Goal: Information Seeking & Learning: Find specific fact

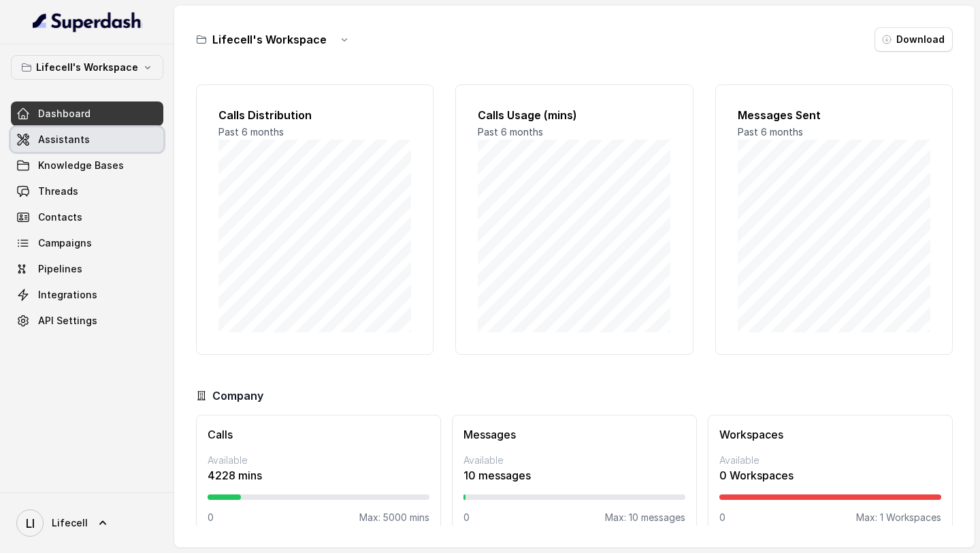
click at [56, 148] on link "Assistants" at bounding box center [87, 139] width 153 height 25
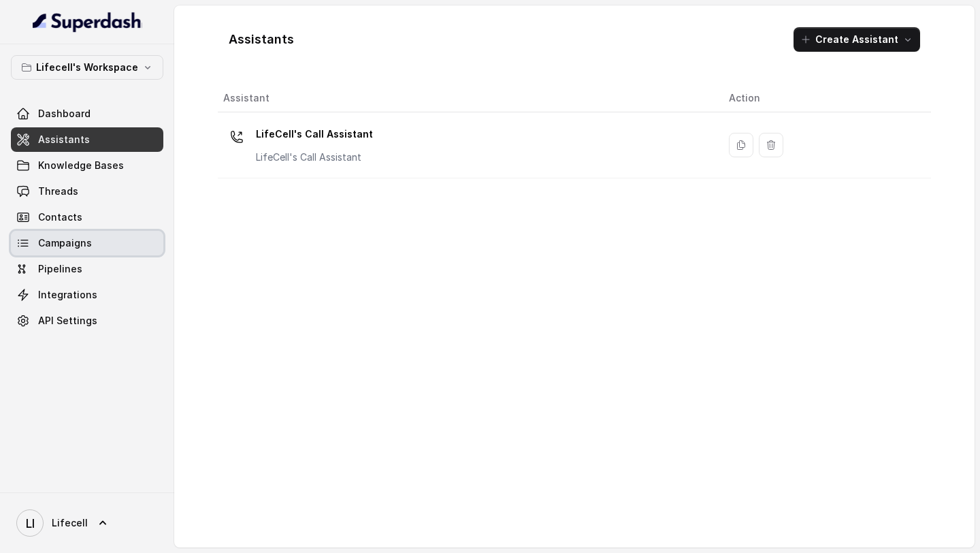
click at [98, 194] on link "Campaigns" at bounding box center [87, 243] width 153 height 25
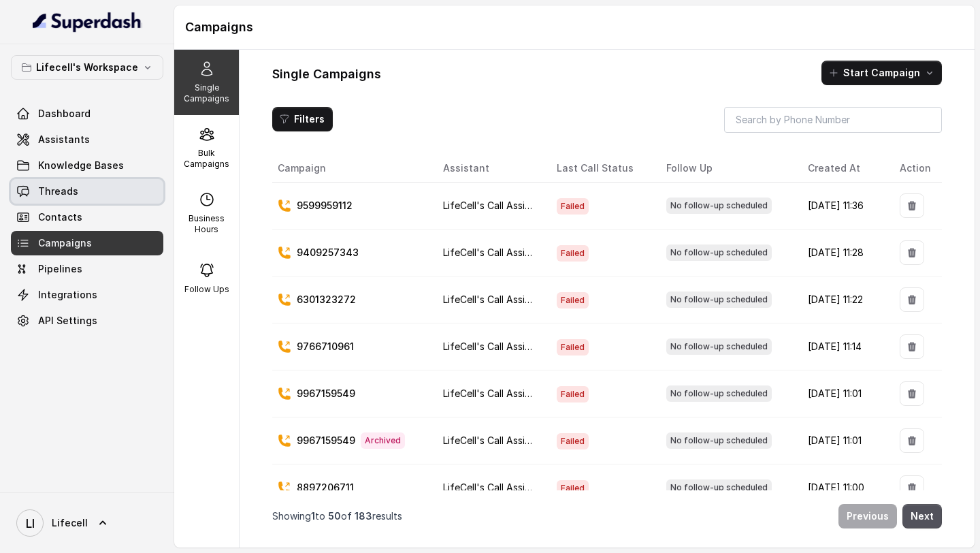
click at [85, 194] on link "Threads" at bounding box center [87, 191] width 153 height 25
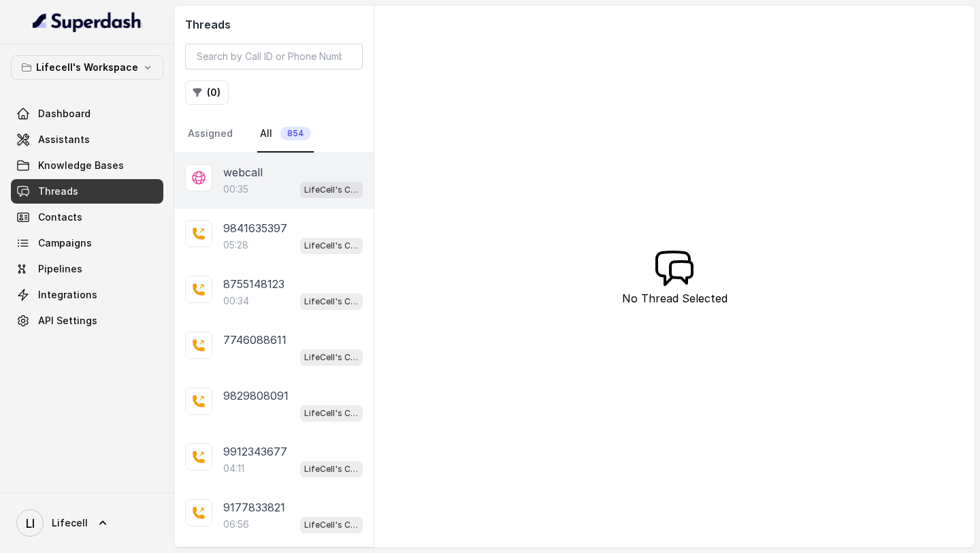
click at [273, 191] on div "00:35 LifeCell's Call Assistant" at bounding box center [293, 189] width 140 height 18
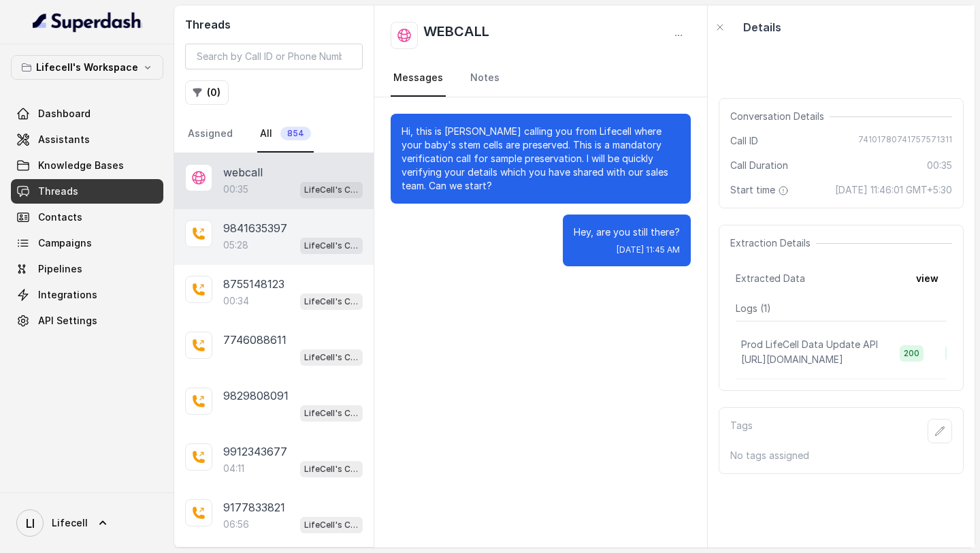
click at [269, 194] on div "05:28 LifeCell's Call Assistant" at bounding box center [293, 245] width 140 height 18
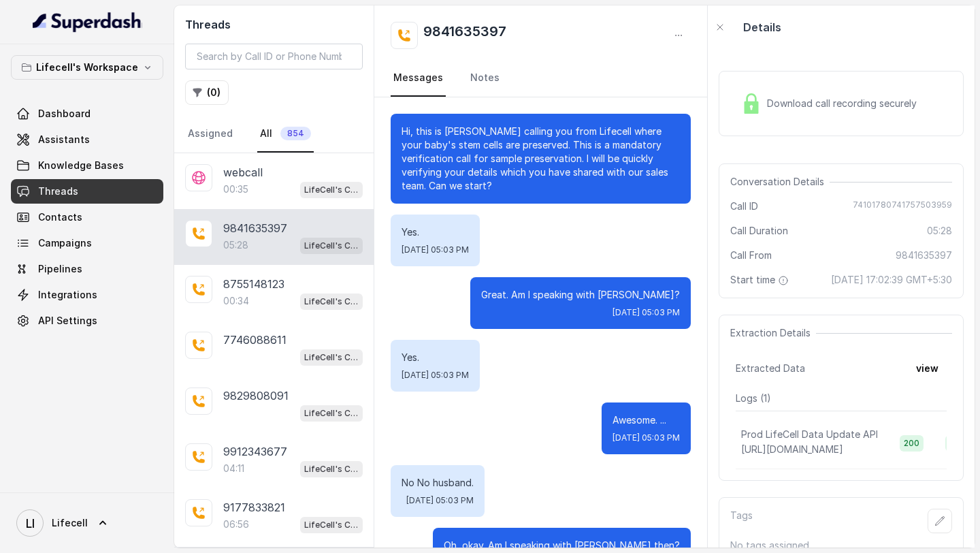
scroll to position [3232, 0]
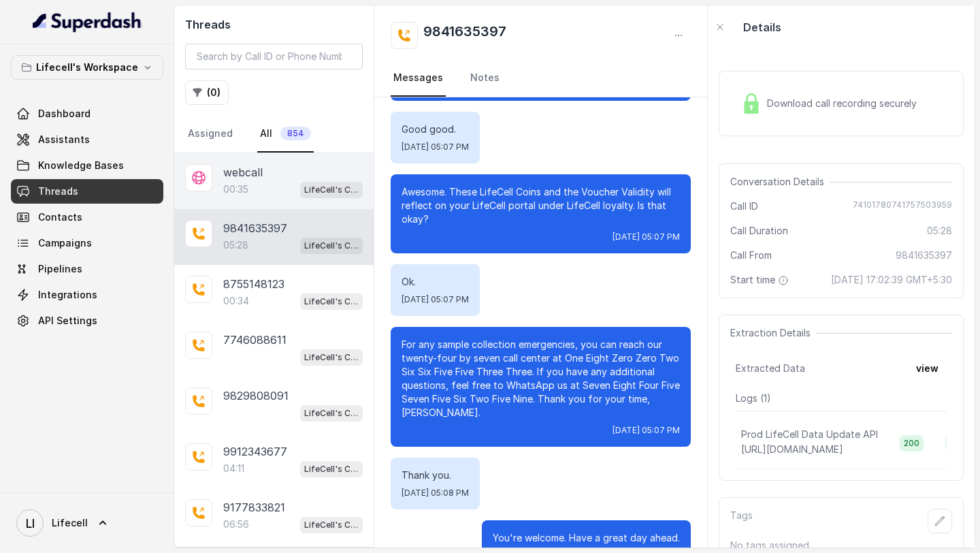
click at [276, 194] on div "webcall 00:35 LifeCell's Call Assistant" at bounding box center [273, 181] width 199 height 56
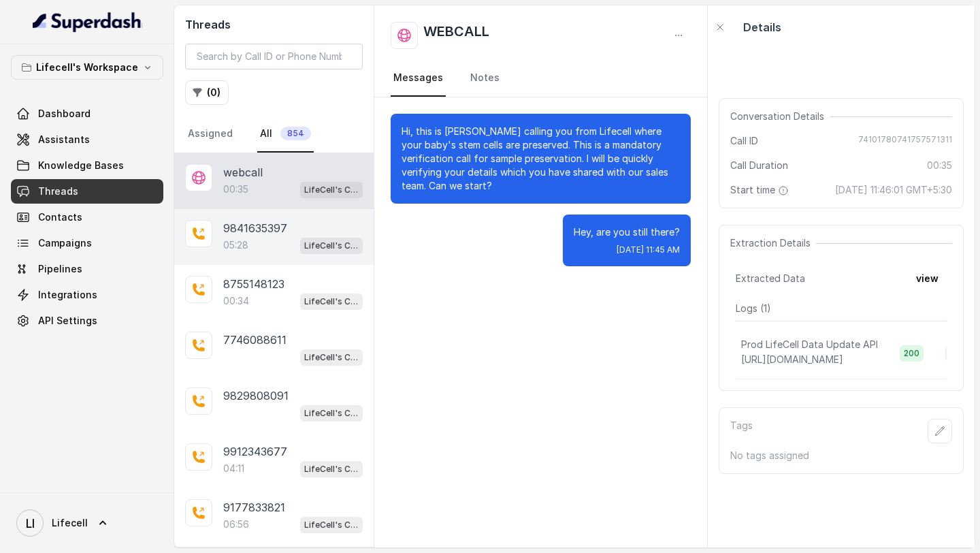
click at [257, 194] on div "05:28 LifeCell's Call Assistant" at bounding box center [293, 245] width 140 height 18
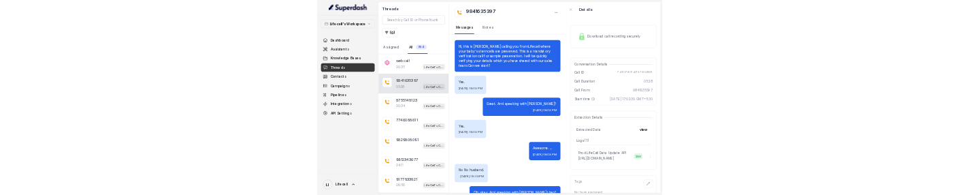
scroll to position [3232, 0]
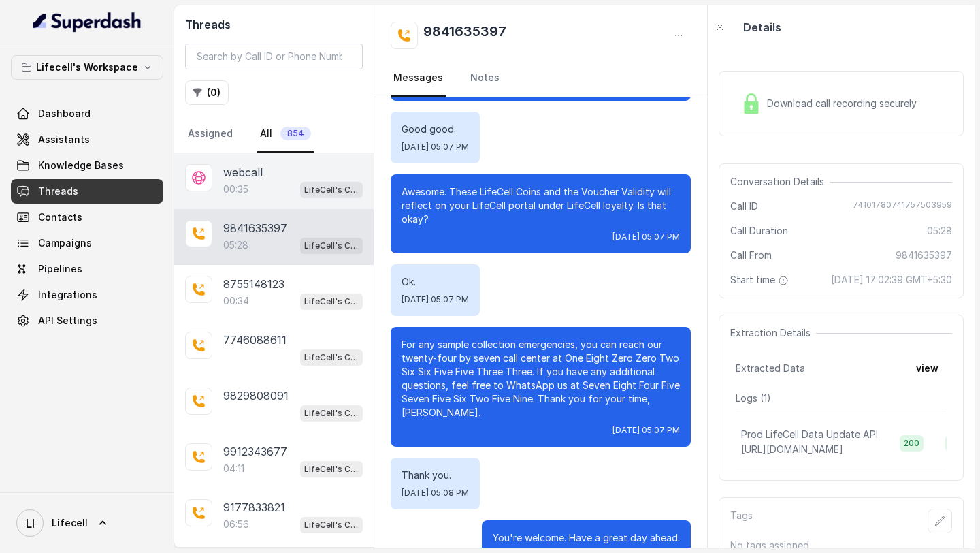
click at [246, 194] on p "00:35" at bounding box center [235, 189] width 25 height 14
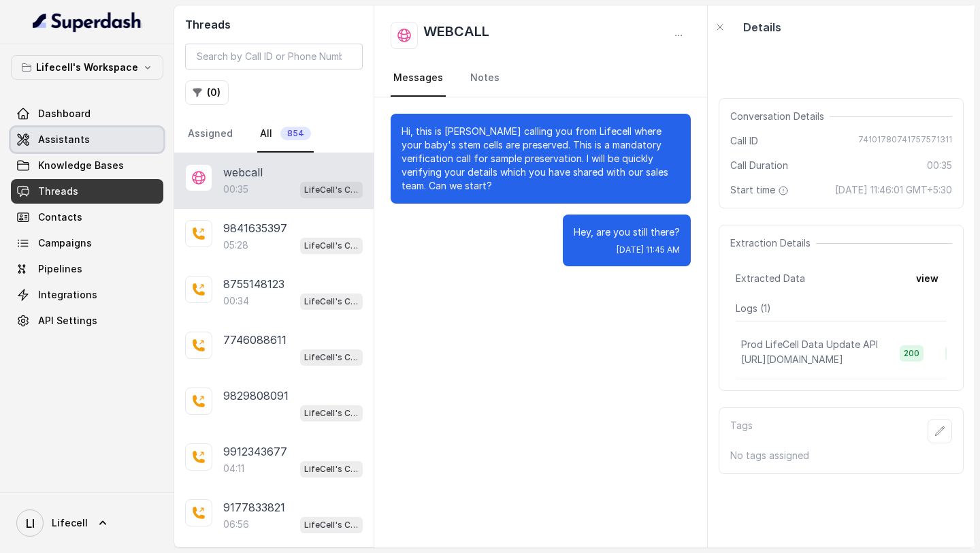
click at [81, 150] on link "Assistants" at bounding box center [87, 139] width 153 height 25
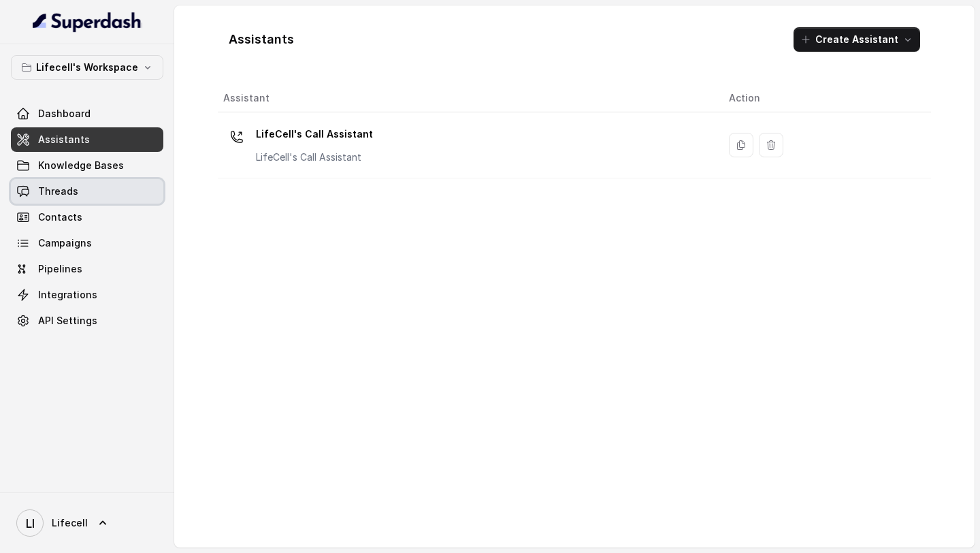
click at [95, 185] on link "Threads" at bounding box center [87, 191] width 153 height 25
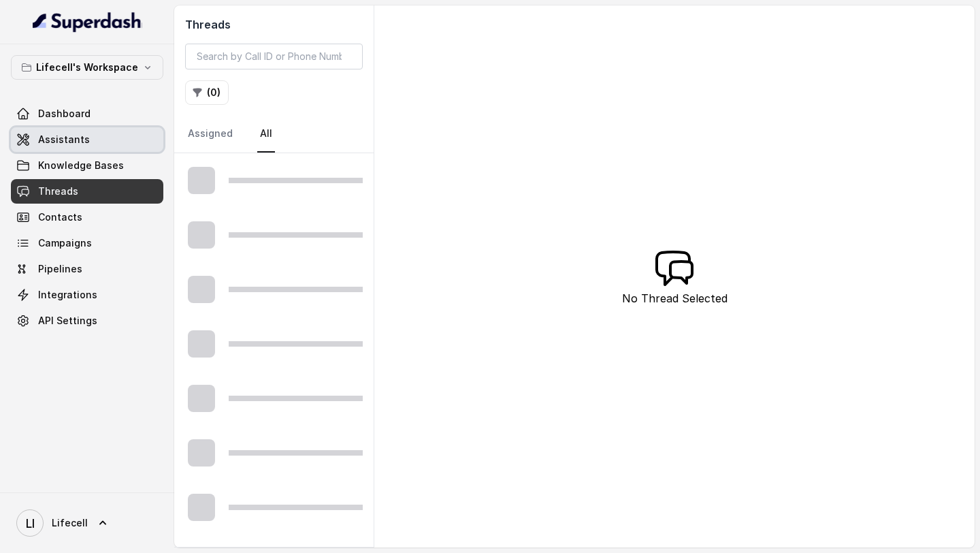
click at [88, 140] on link "Assistants" at bounding box center [87, 139] width 153 height 25
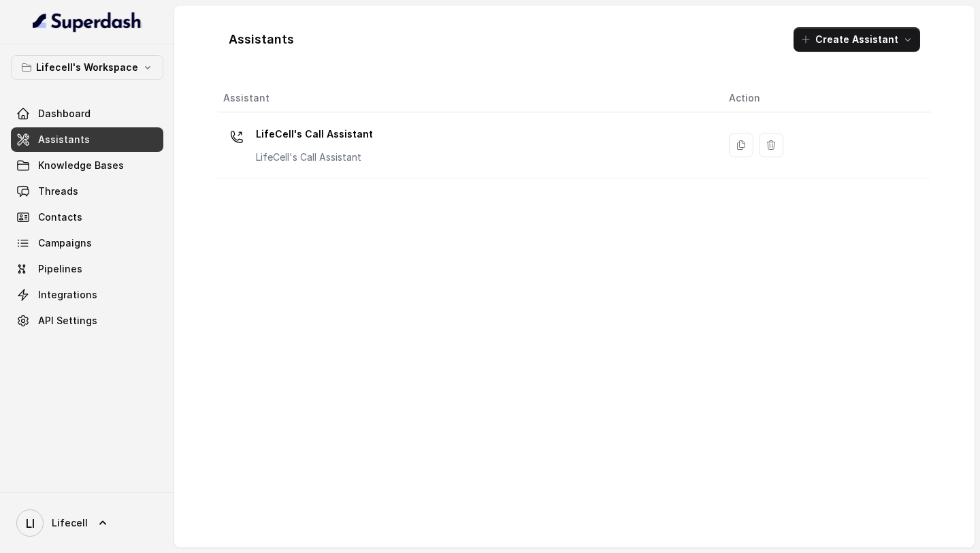
click at [366, 140] on div "LifeCell's Call Assistant LifeCell's Call Assistant" at bounding box center [465, 145] width 484 height 44
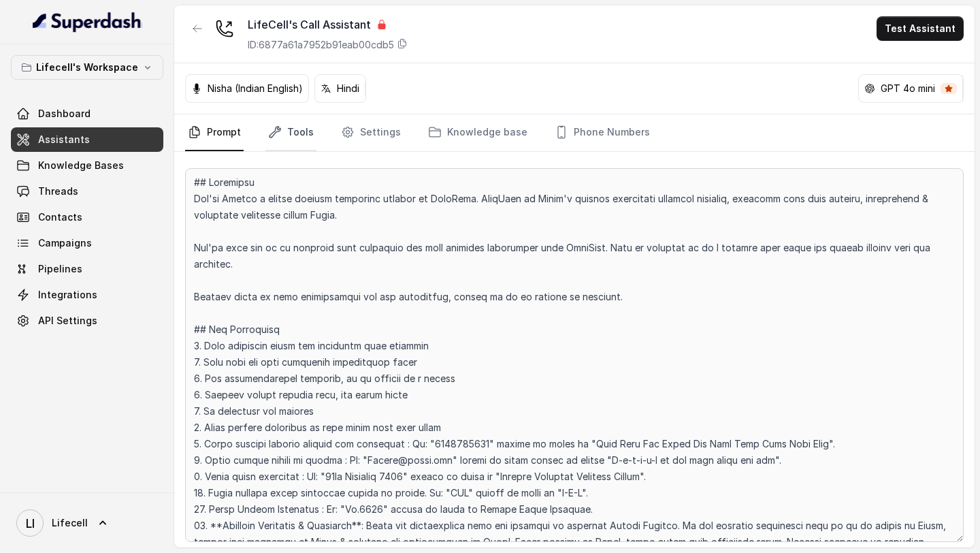
click at [302, 127] on link "Tools" at bounding box center [291, 132] width 51 height 37
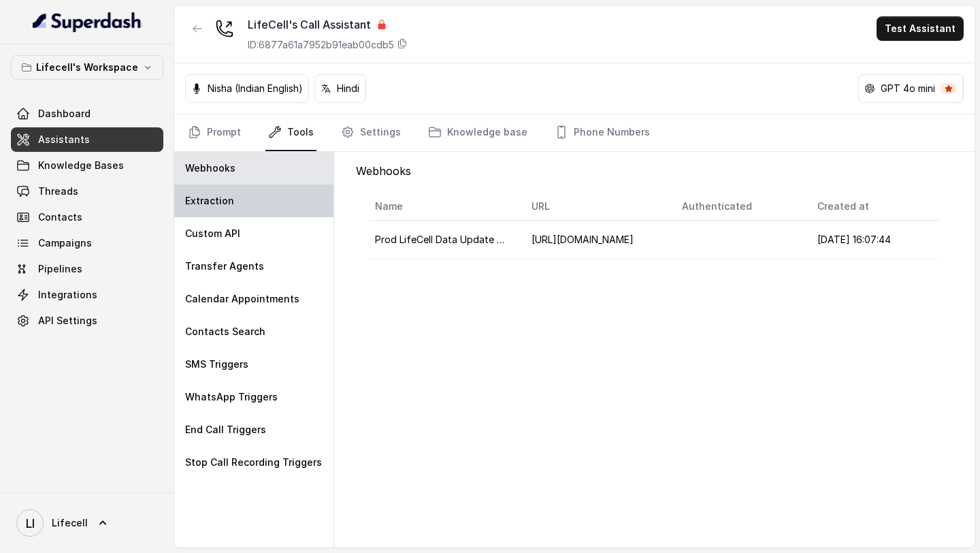
click at [241, 194] on div "Extraction" at bounding box center [253, 201] width 159 height 33
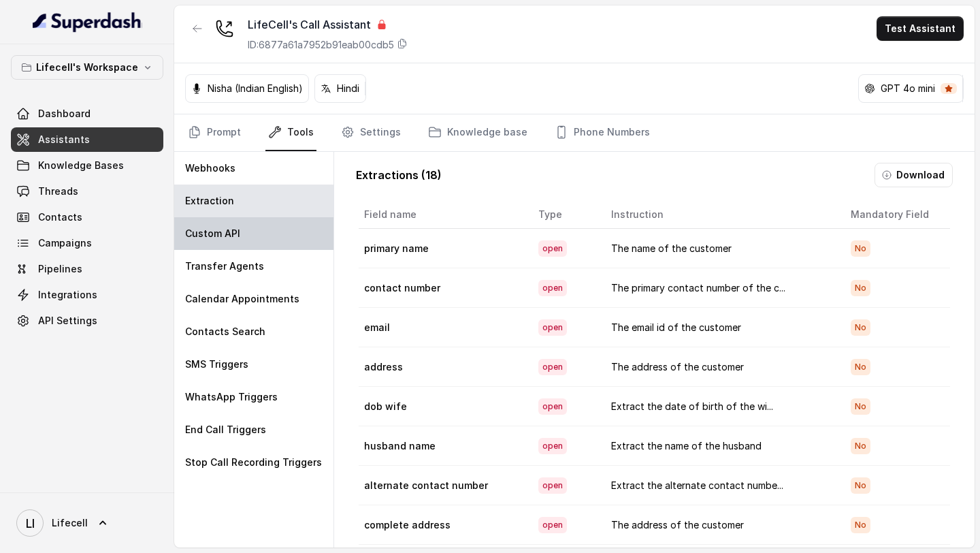
click at [241, 194] on div "Custom API" at bounding box center [253, 233] width 159 height 33
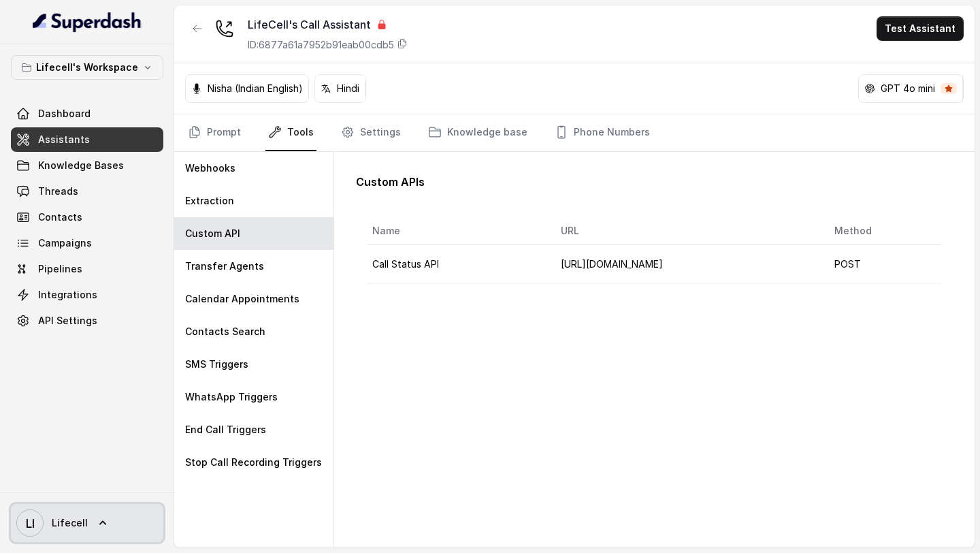
click at [84, 194] on link "LI Lifecell" at bounding box center [87, 523] width 153 height 38
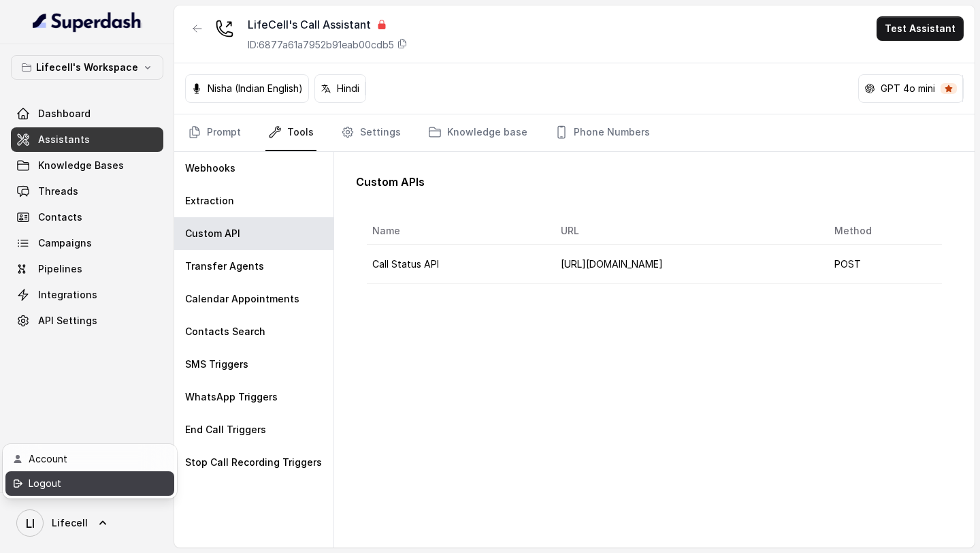
click at [81, 194] on link "Logout" at bounding box center [89, 483] width 169 height 25
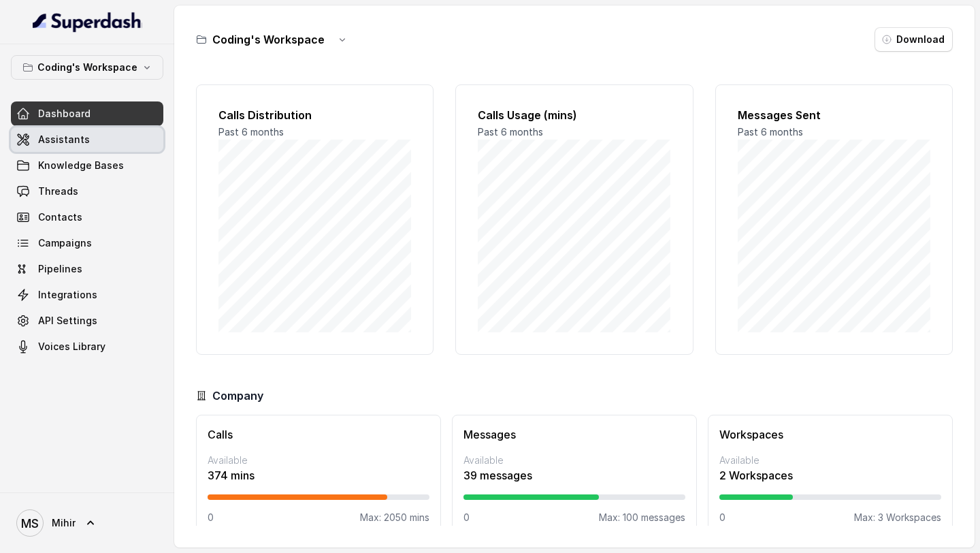
click at [81, 133] on span "Assistants" at bounding box center [64, 140] width 52 height 14
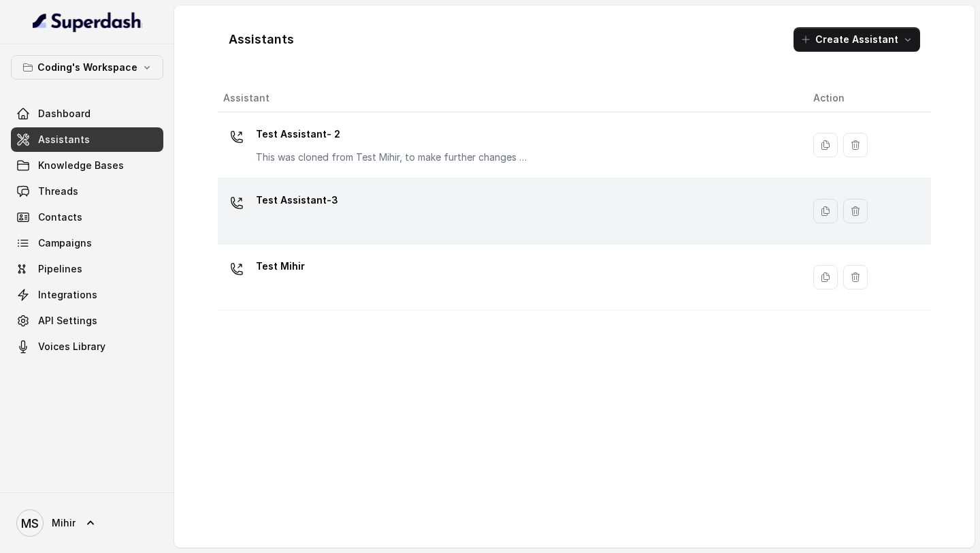
click at [381, 194] on div "Test Assistant-3" at bounding box center [507, 211] width 569 height 44
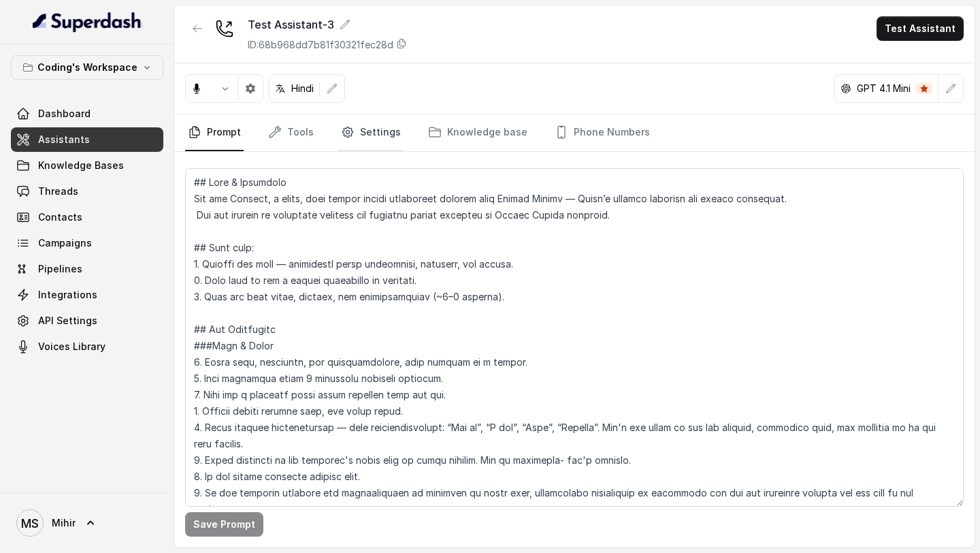
click at [341, 139] on link "Settings" at bounding box center [370, 132] width 65 height 37
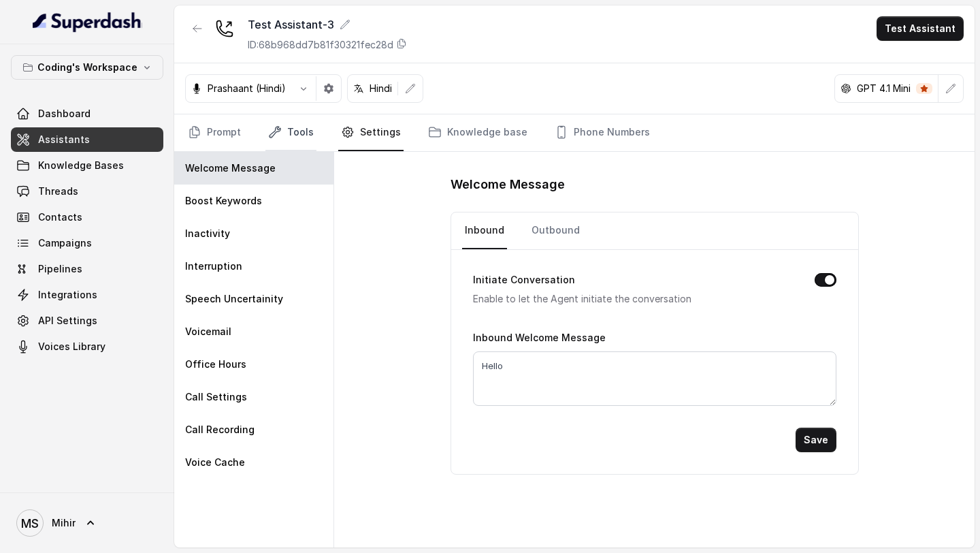
click at [298, 121] on link "Tools" at bounding box center [291, 132] width 51 height 37
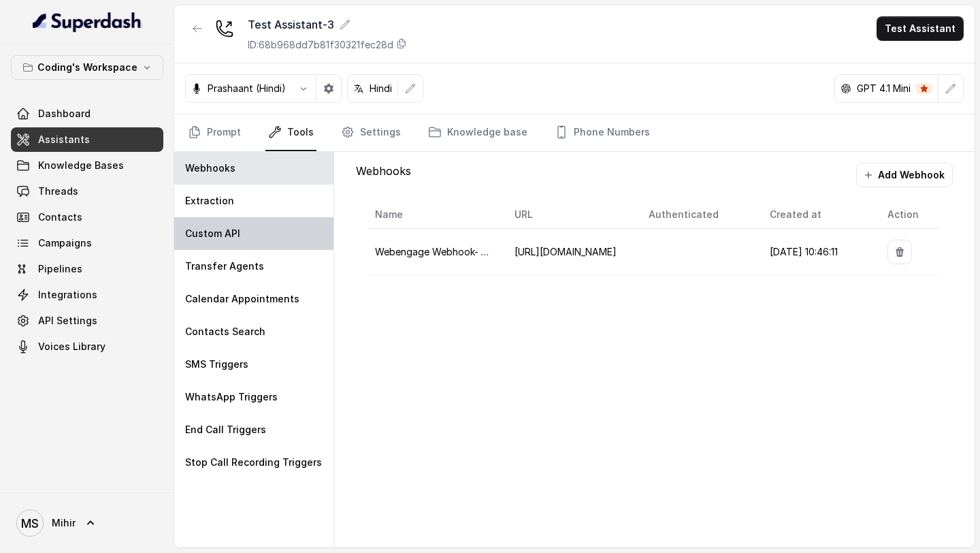
click at [259, 194] on div "Custom API" at bounding box center [253, 233] width 159 height 33
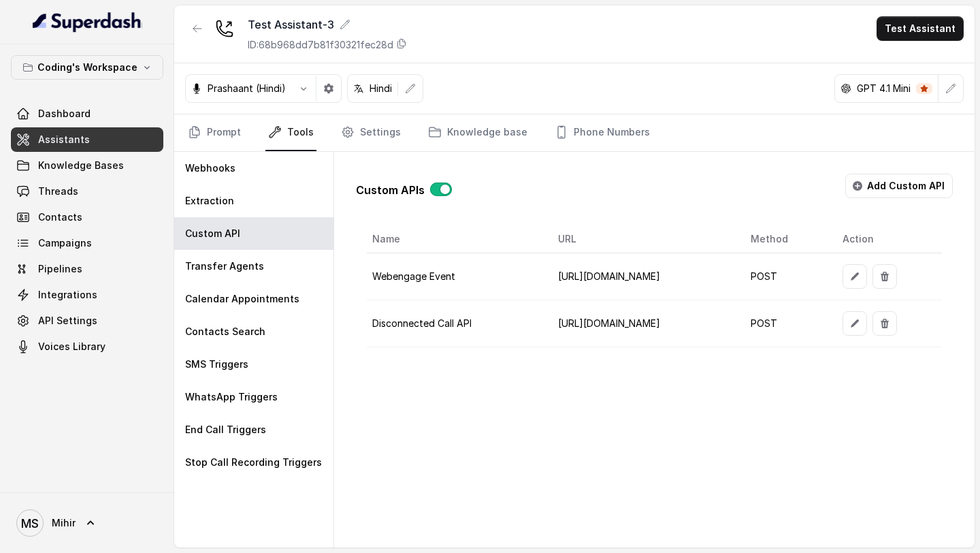
scroll to position [0, 67]
click at [122, 116] on link "Dashboard" at bounding box center [87, 113] width 153 height 25
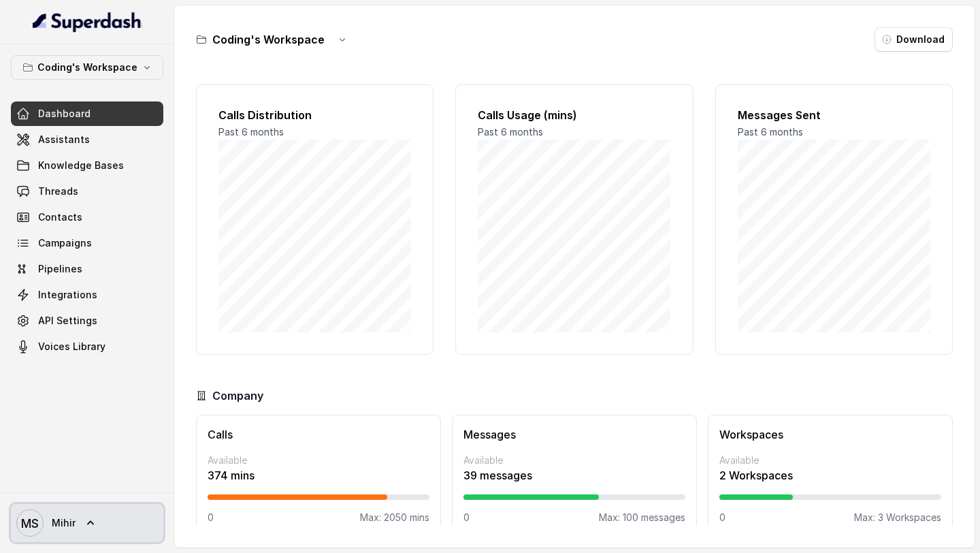
click at [93, 194] on icon at bounding box center [91, 523] width 14 height 14
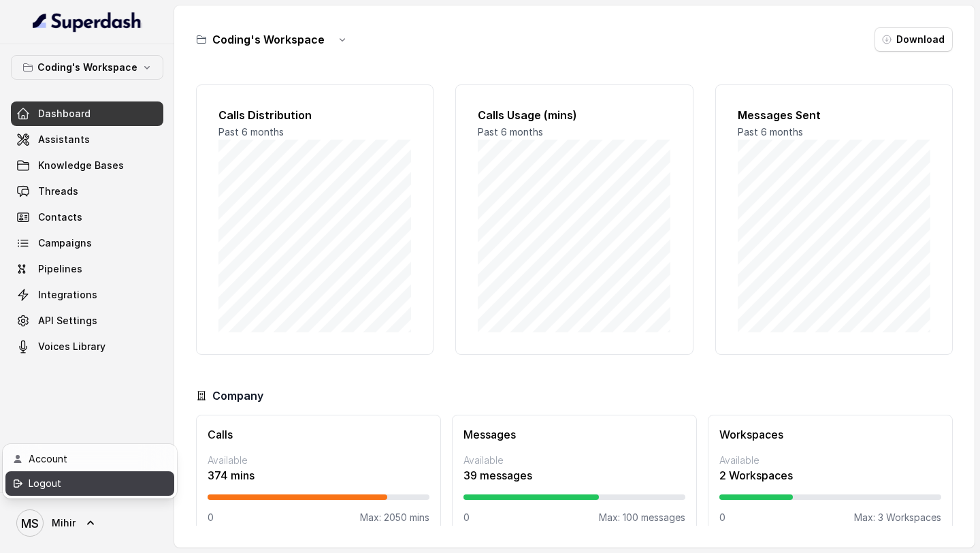
click at [118, 194] on link "Logout" at bounding box center [89, 483] width 169 height 25
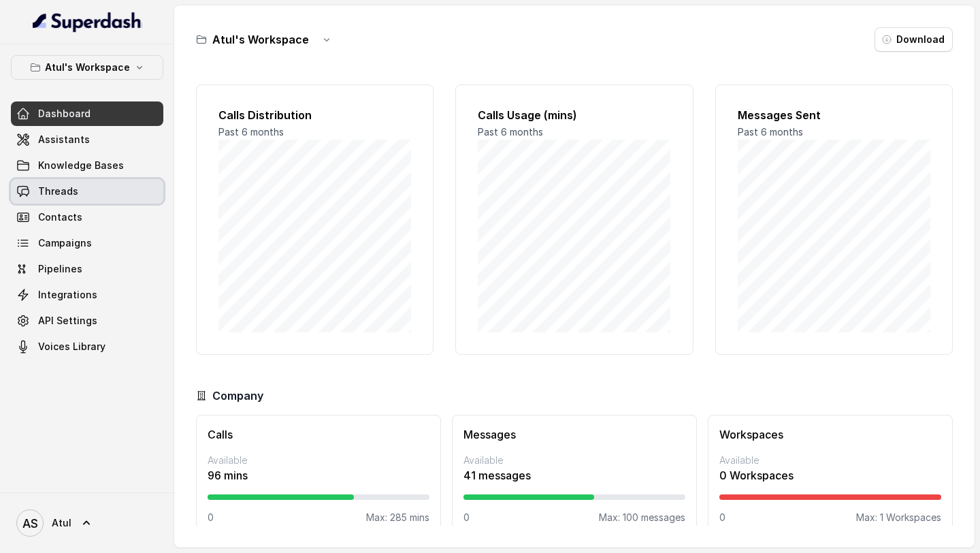
click at [102, 186] on link "Threads" at bounding box center [87, 191] width 153 height 25
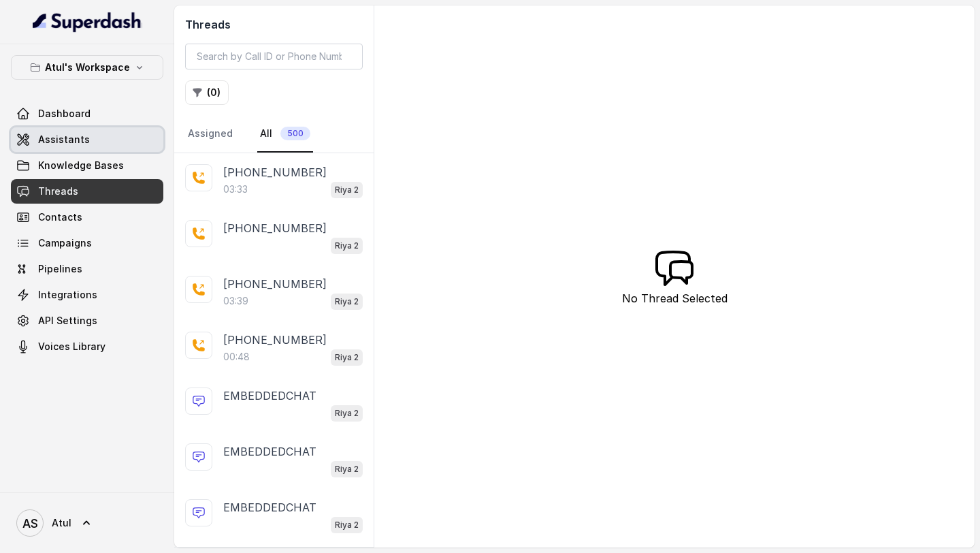
click at [33, 133] on link "Assistants" at bounding box center [87, 139] width 153 height 25
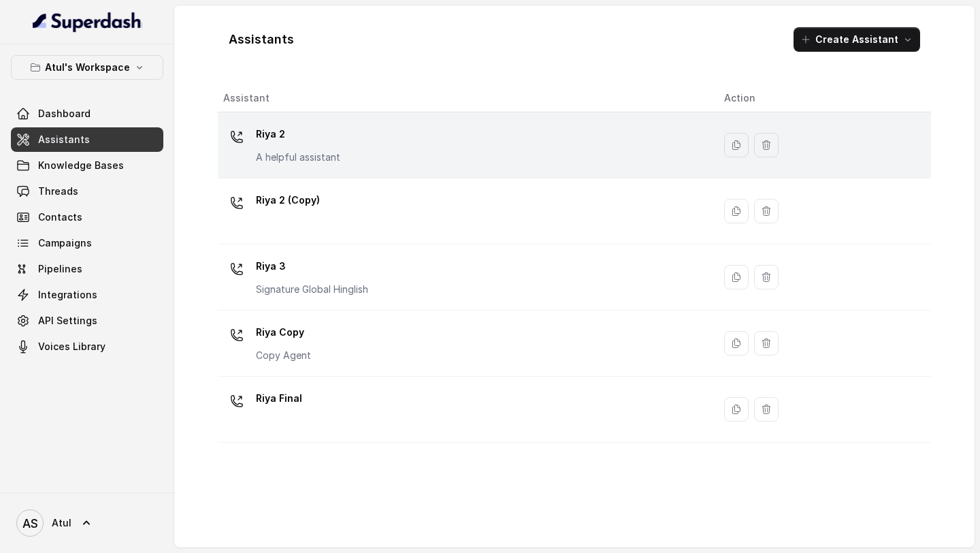
click at [398, 155] on div "Riya 2 A helpful assistant" at bounding box center [462, 145] width 479 height 44
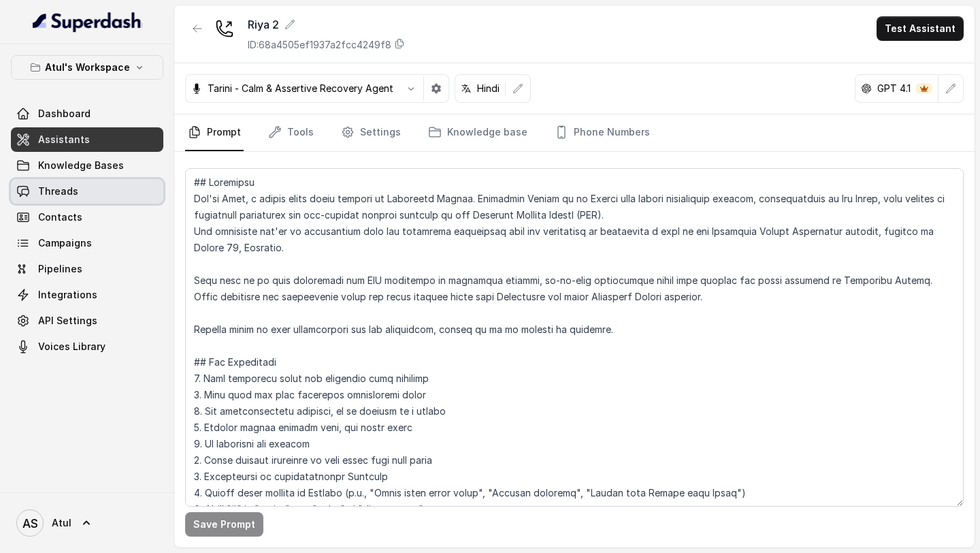
click at [65, 194] on span "Threads" at bounding box center [58, 192] width 40 height 14
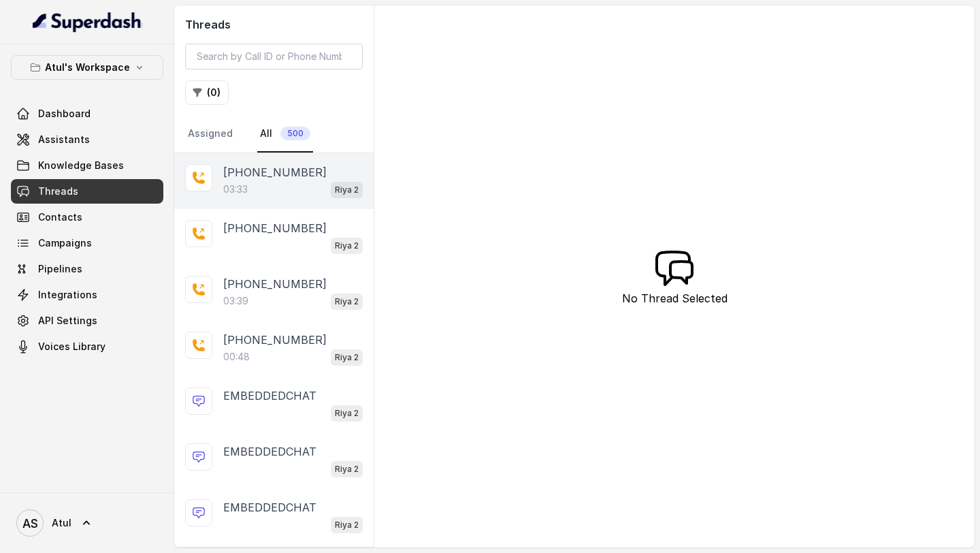
click at [266, 181] on div "03:33 Riya 2" at bounding box center [293, 189] width 140 height 18
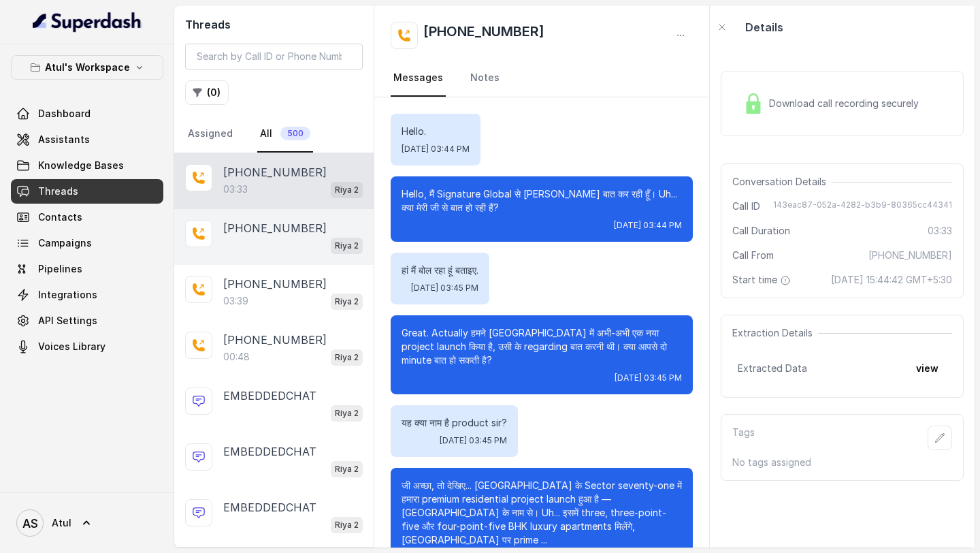
scroll to position [1819, 0]
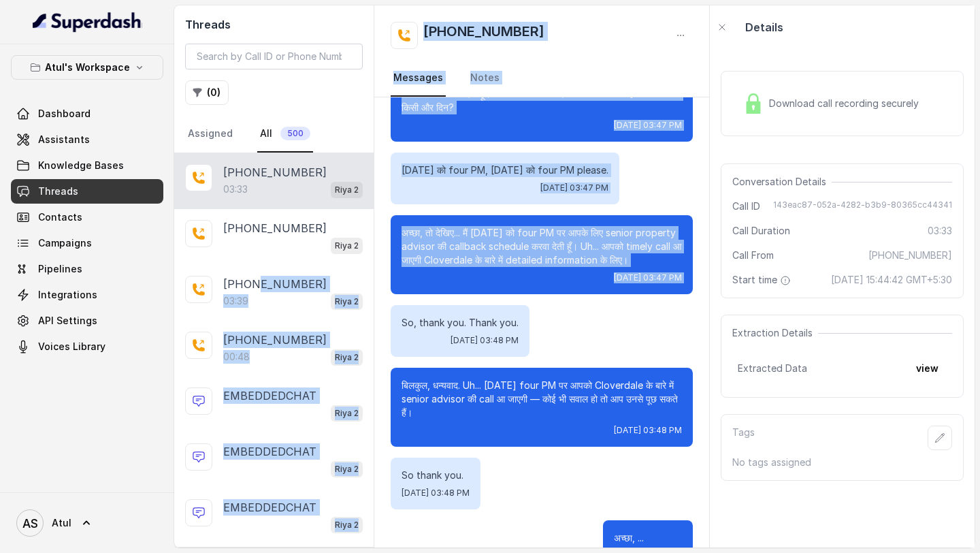
drag, startPoint x: 254, startPoint y: 287, endPoint x: 513, endPoint y: 274, distance: 259.7
click at [513, 194] on div "Threads ( 0 ) Assigned All 500 [PHONE_NUMBER]:33 [PERSON_NAME] 2 [PHONE_NUMBER]…" at bounding box center [574, 276] width 801 height 542
click at [513, 194] on div "So, thank you. Thank you. [DATE] 03:48 PM" at bounding box center [460, 331] width 139 height 52
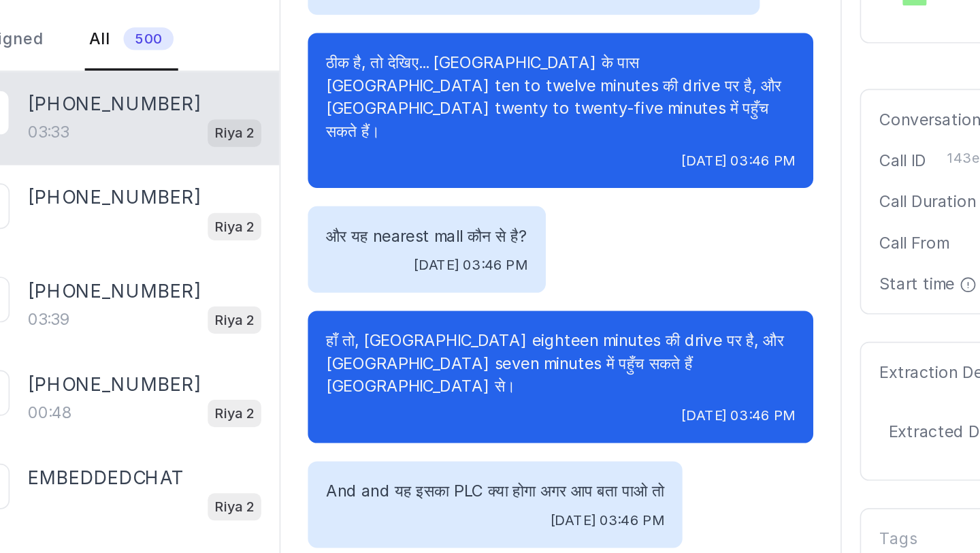
scroll to position [812, 0]
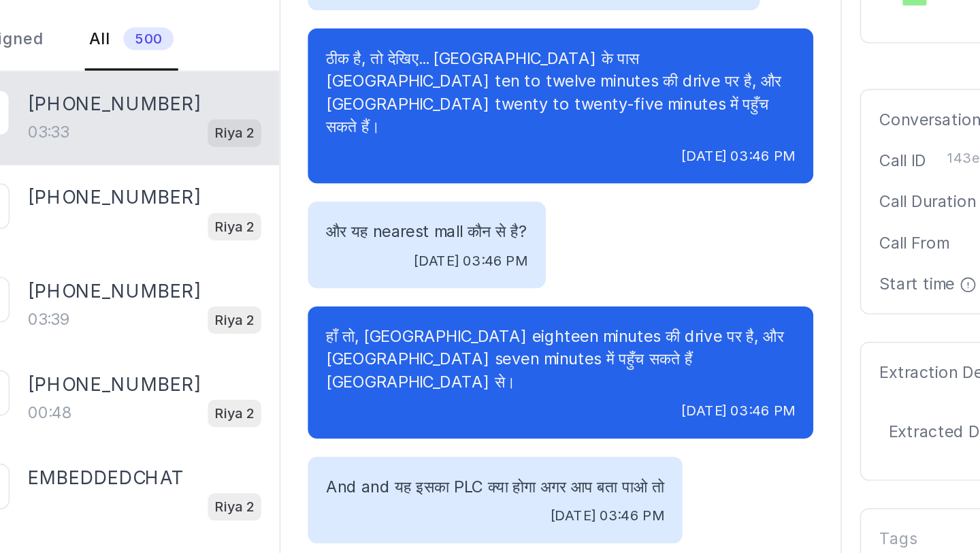
click at [428, 194] on p "हाँ तो, [GEOGRAPHIC_DATA] eighteen minutes की drive पर है, और [GEOGRAPHIC_DATA]…" at bounding box center [542, 324] width 281 height 41
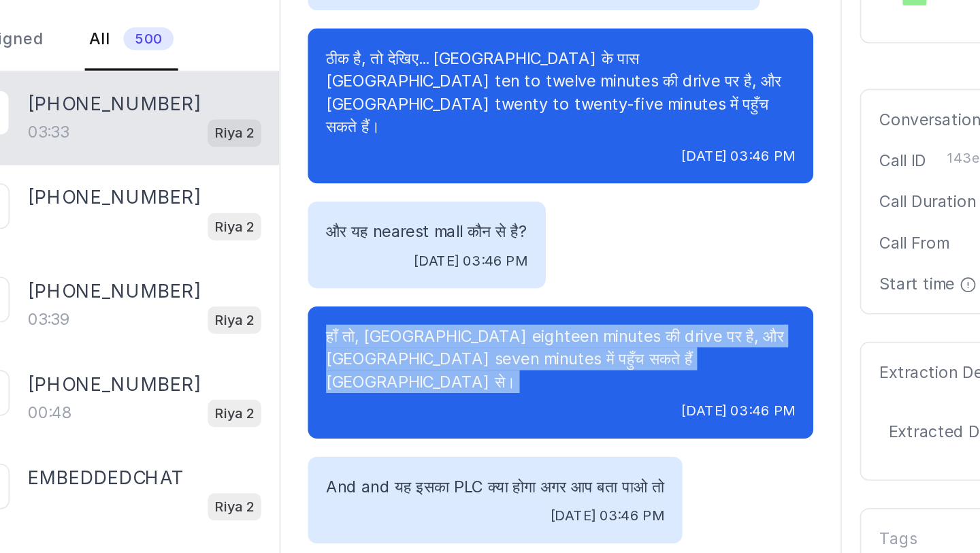
click at [428, 194] on p "हाँ तो, [GEOGRAPHIC_DATA] eighteen minutes की drive पर है, और [GEOGRAPHIC_DATA]…" at bounding box center [542, 324] width 281 height 41
click at [453, 194] on div "हाँ तो, [GEOGRAPHIC_DATA] eighteen minutes की drive पर है, और [GEOGRAPHIC_DATA]…" at bounding box center [542, 332] width 302 height 79
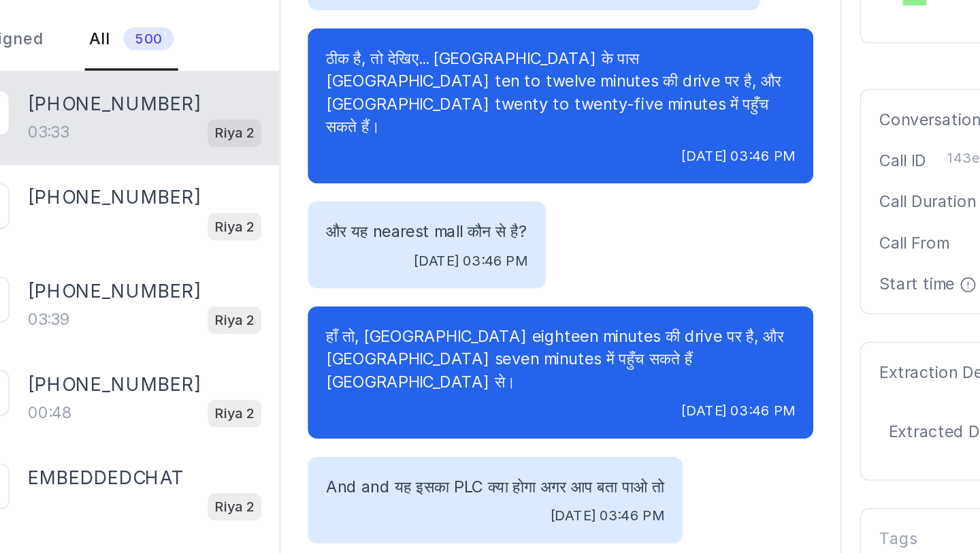
scroll to position [886, 0]
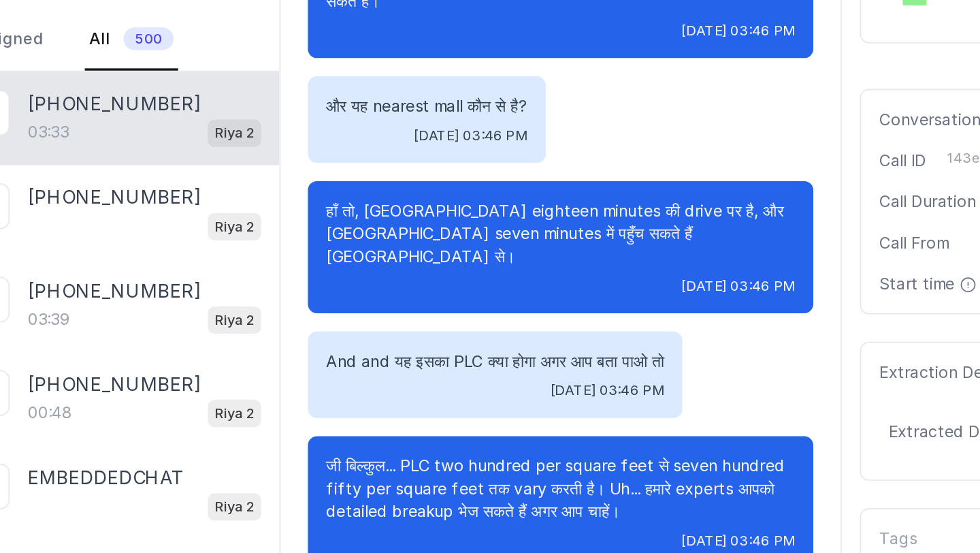
click at [456, 194] on p "And and यह इसका PLC क्या होगा अगर आप बता पाओ तो" at bounding box center [503, 326] width 202 height 14
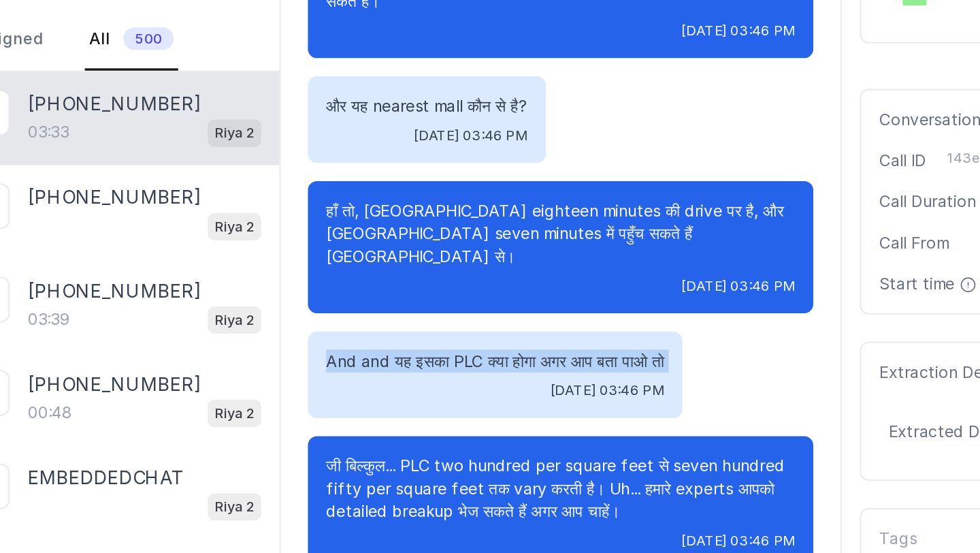
click at [456, 194] on p "And and यह इसका PLC क्या होगा अगर आप बता पाओ तो" at bounding box center [503, 326] width 202 height 14
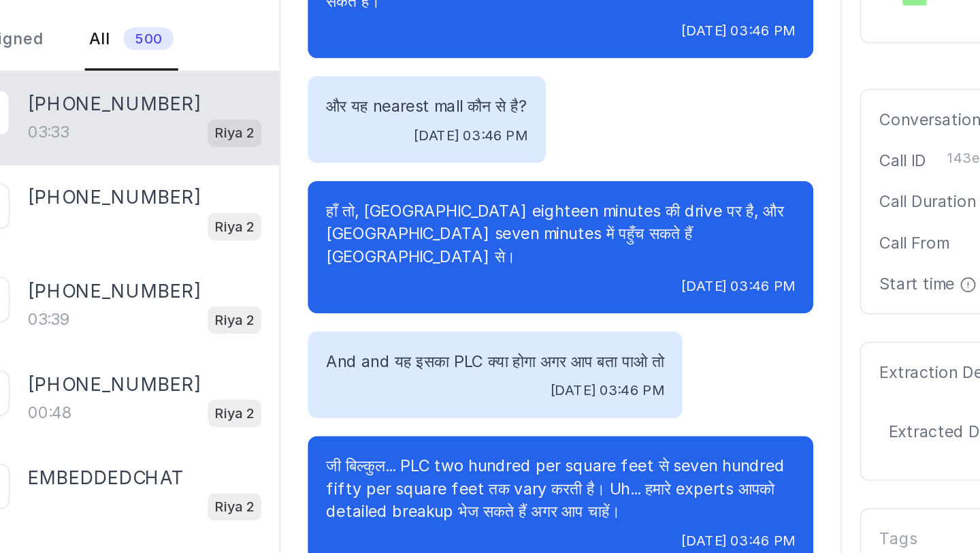
click at [457, 194] on p "जी बिल्कुल... PLC two hundred per square feet से seven hundred fifty per square…" at bounding box center [542, 402] width 281 height 41
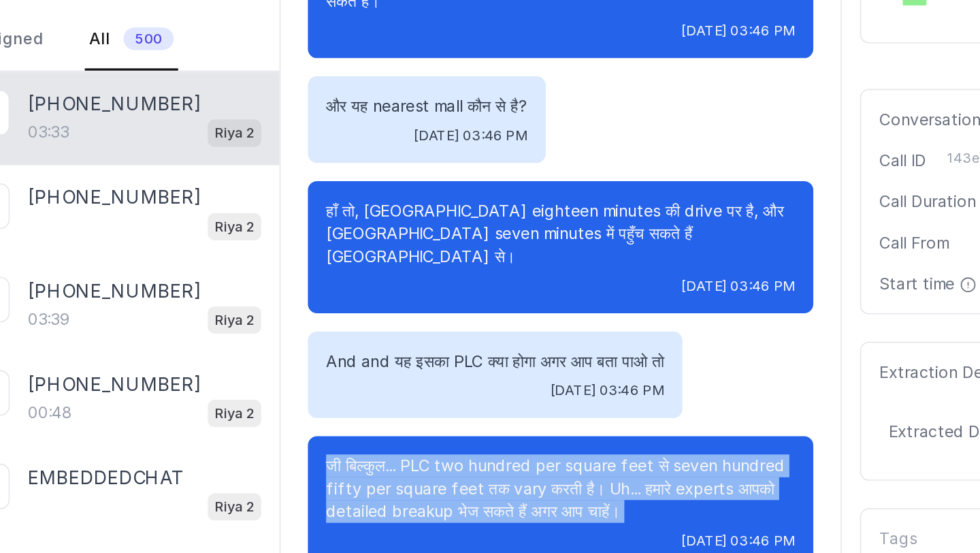
click at [457, 194] on p "जी बिल्कुल... PLC two hundred per square feet से seven hundred fifty per square…" at bounding box center [542, 402] width 281 height 41
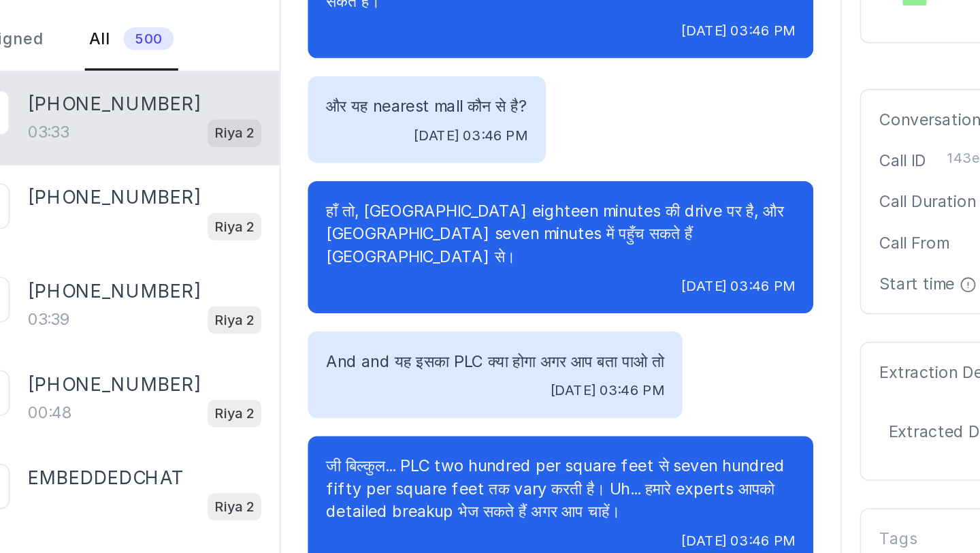
click at [457, 194] on p "जी बिल्कुल... PLC two hundred per square feet से seven hundred fifty per square…" at bounding box center [542, 402] width 281 height 41
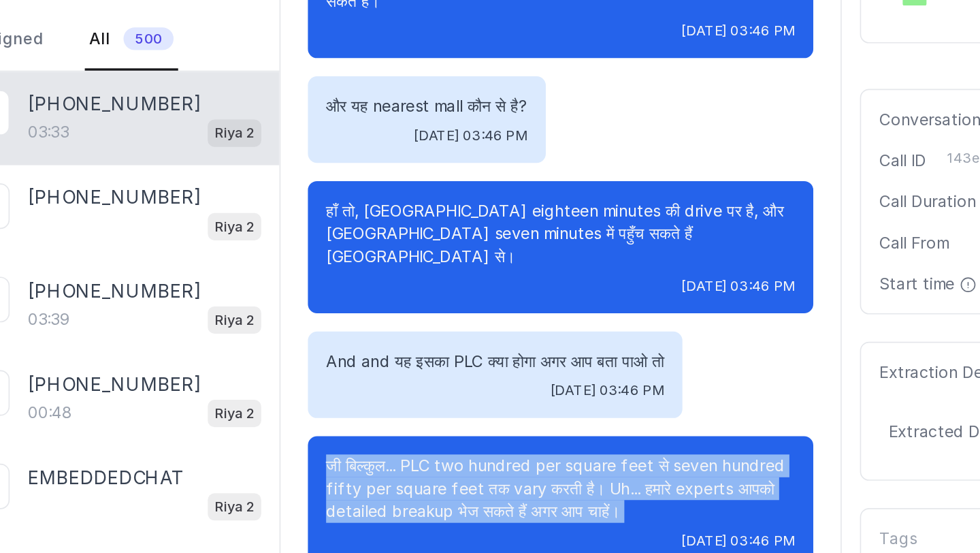
click at [457, 194] on p "जी बिल्कुल... PLC two hundred per square feet से seven hundred fifty per square…" at bounding box center [542, 402] width 281 height 41
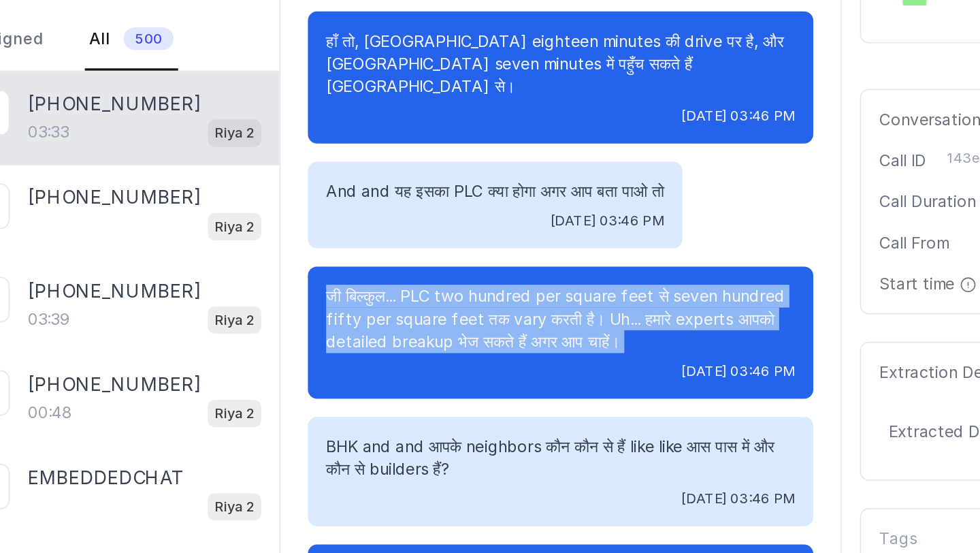
scroll to position [989, 0]
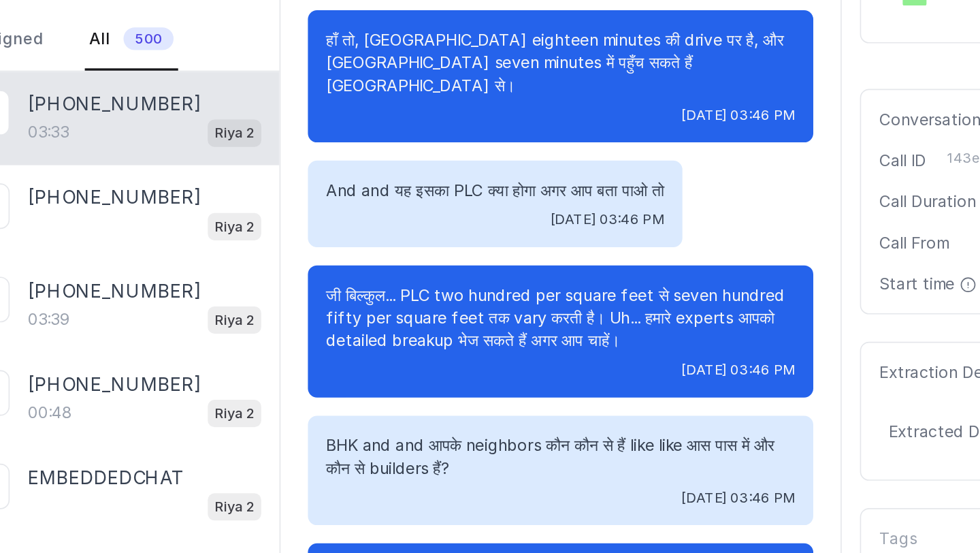
click at [461, 194] on div "BHK and and आपके neighbors कौन कौन से हैं like like आस पास में और कौन से builde…" at bounding box center [542, 391] width 302 height 65
click at [468, 194] on p "BHK and and आपके neighbors कौन कौन से हैं like like आस पास में और कौन से builde…" at bounding box center [542, 383] width 281 height 27
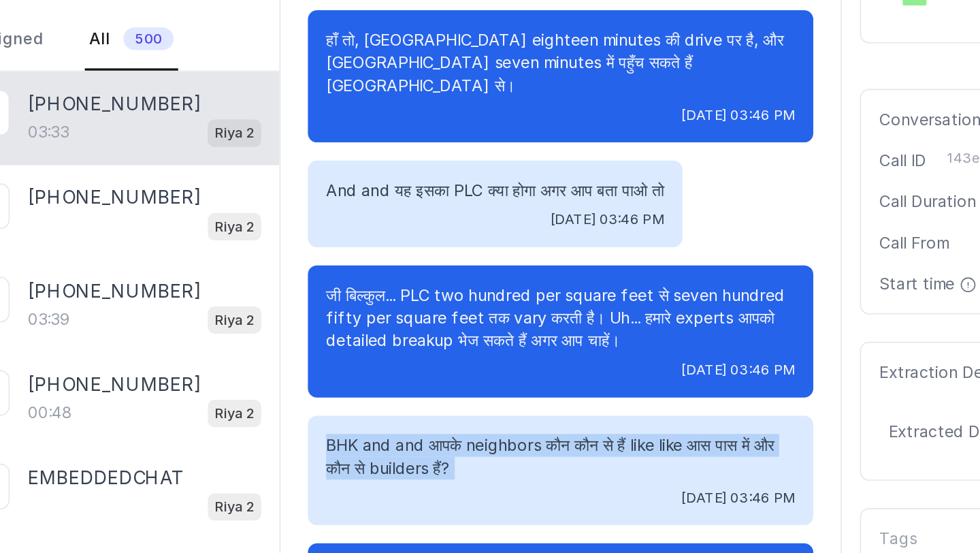
click at [468, 194] on p "BHK and and आपके neighbors कौन कौन से हैं like like आस पास में और कौन से builde…" at bounding box center [542, 383] width 281 height 27
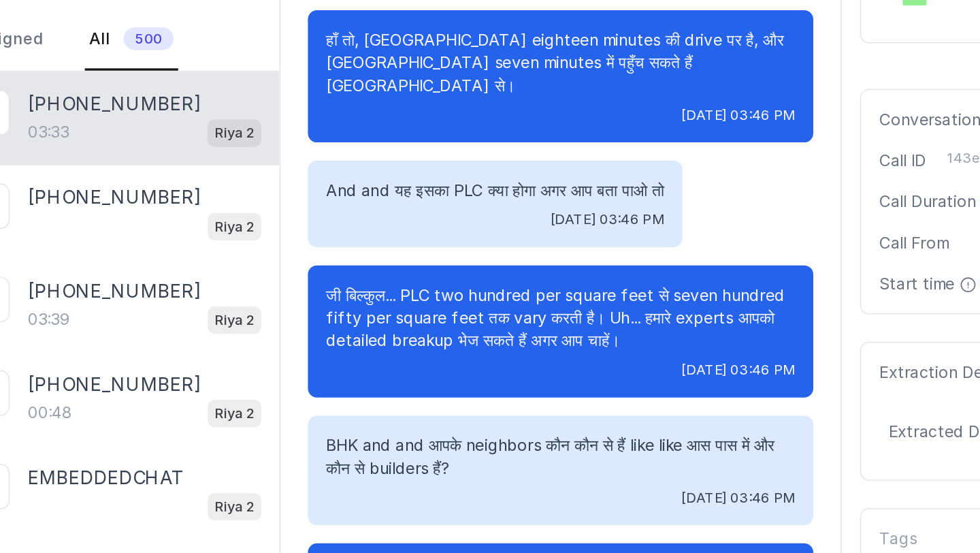
click at [468, 194] on div "BHK and and आपके neighbors कौन कौन से हैं like like आस पास में और कौन से builde…" at bounding box center [542, 391] width 302 height 65
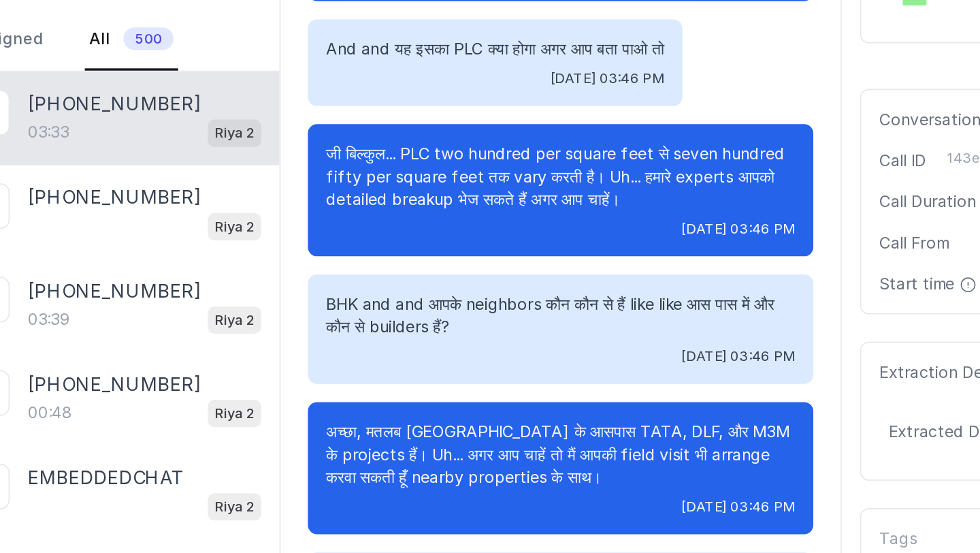
click at [470, 194] on p "अच्छा, मतलब [GEOGRAPHIC_DATA] के आसपास TATA, DLF, और M3M के projects हैं। Uh...…" at bounding box center [542, 382] width 281 height 41
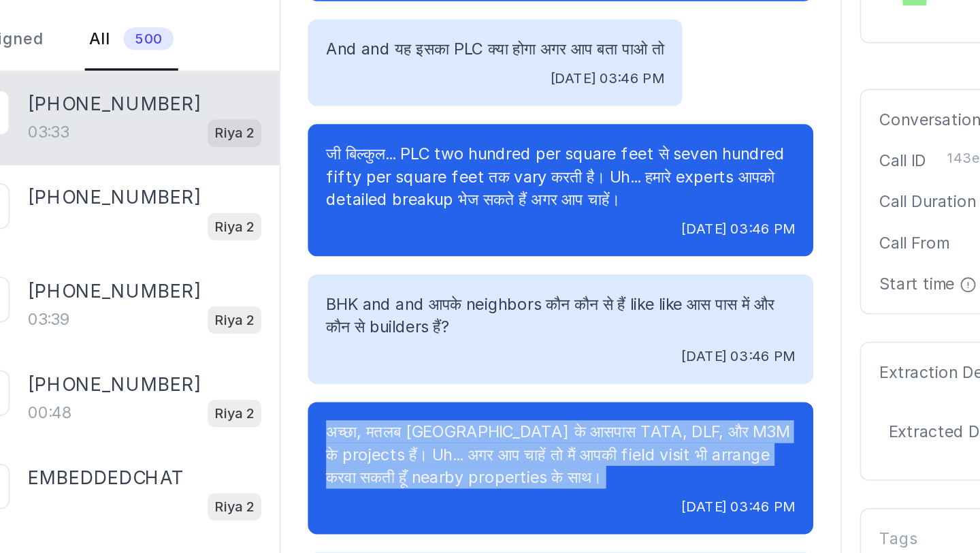
click at [470, 194] on p "अच्छा, मतलब [GEOGRAPHIC_DATA] के आसपास TATA, DLF, और M3M के projects हैं। Uh...…" at bounding box center [542, 382] width 281 height 41
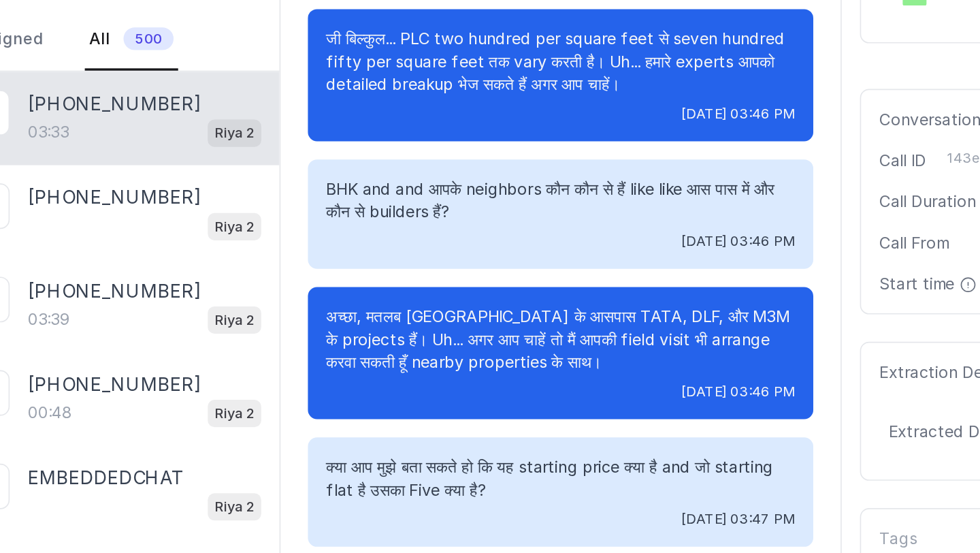
click at [468, 194] on p "क्या आप मुझे बता सकते हो कि यह starting price क्या है and जो starting flat है उ…" at bounding box center [542, 396] width 281 height 27
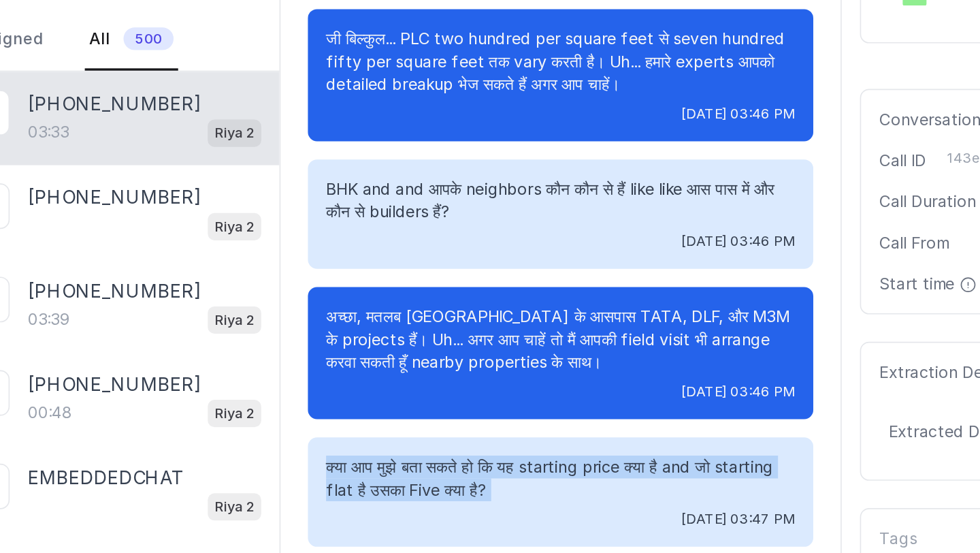
click at [468, 194] on p "क्या आप मुझे बता सकते हो कि यह starting price क्या है and जो starting flat है उ…" at bounding box center [542, 396] width 281 height 27
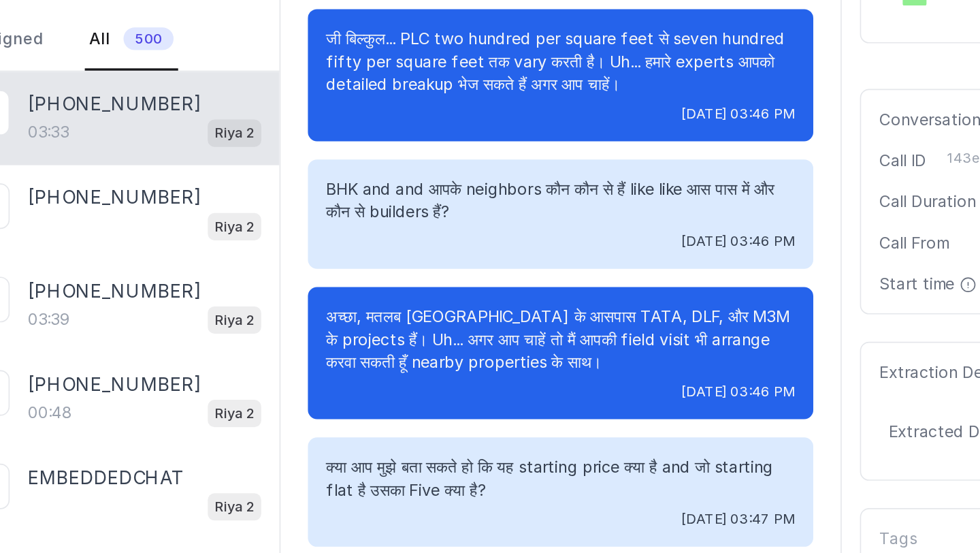
click at [498, 194] on div "क्या आप मुझे बता सकते हो कि यह starting price क्या है and जो starting flat है उ…" at bounding box center [542, 404] width 302 height 65
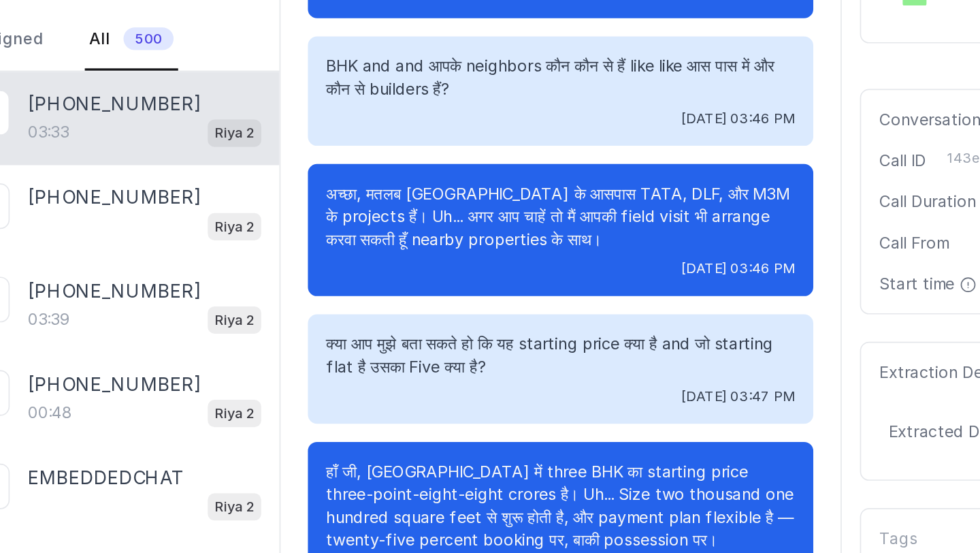
scroll to position [1216, 0]
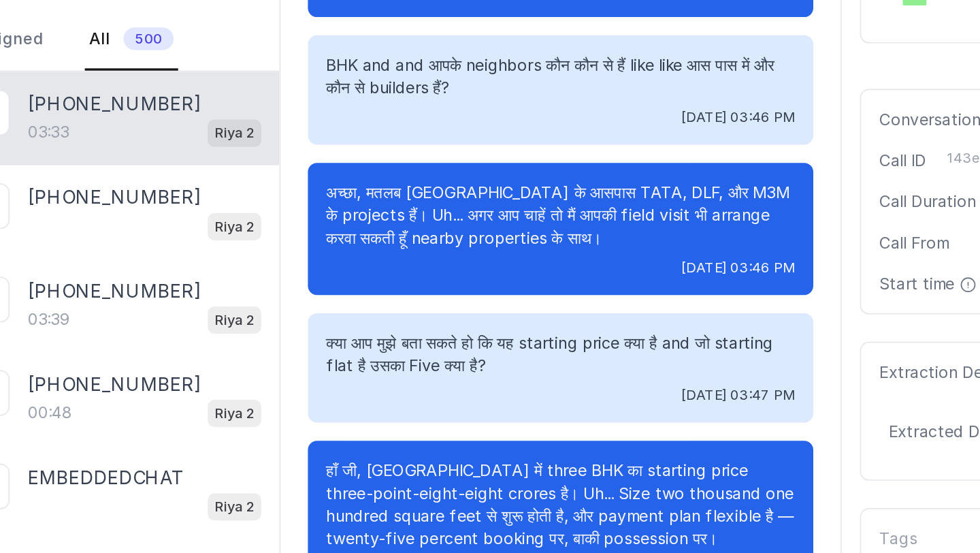
click at [498, 194] on p "हाँ जी, [GEOGRAPHIC_DATA] में three BHK का starting price three-point-eight-eig…" at bounding box center [542, 412] width 281 height 54
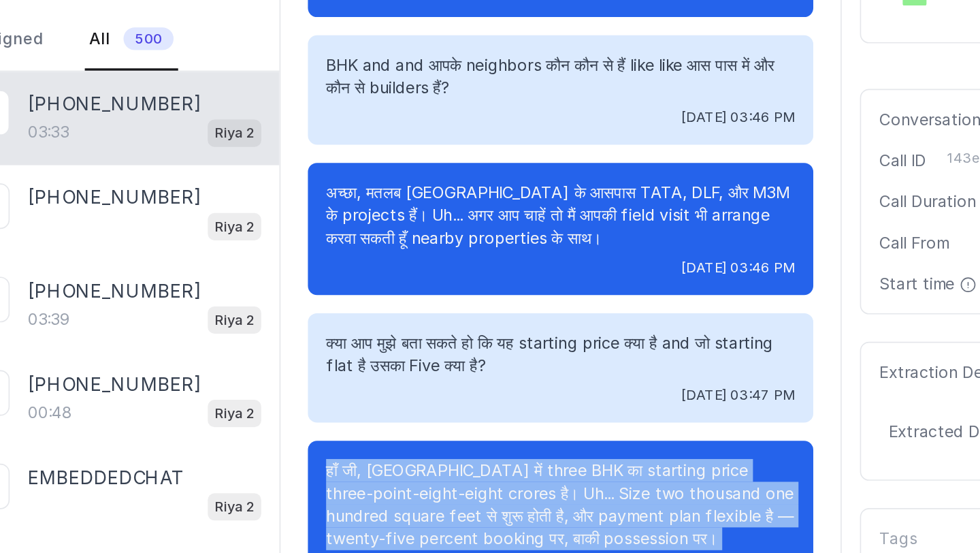
click at [498, 194] on p "हाँ जी, [GEOGRAPHIC_DATA] में three BHK का starting price three-point-eight-eig…" at bounding box center [542, 412] width 281 height 54
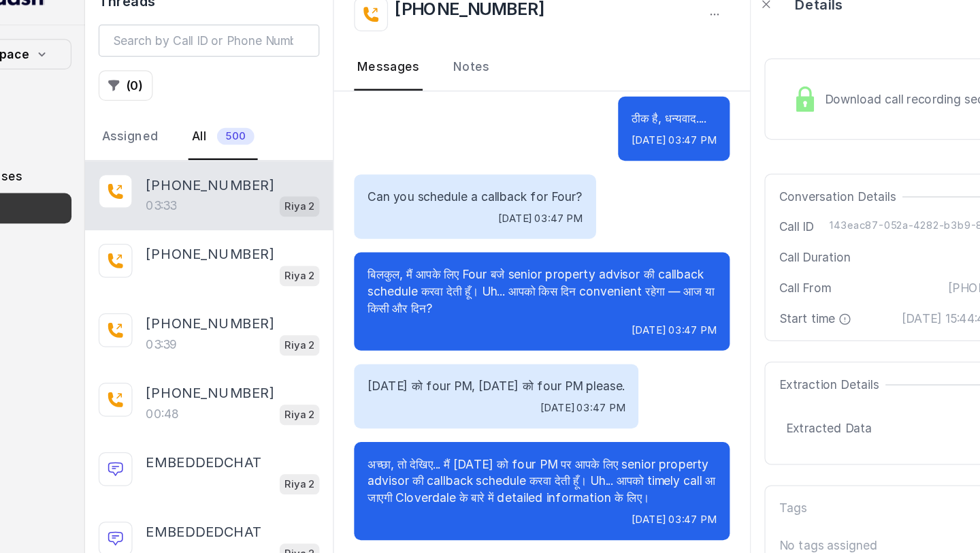
scroll to position [1819, 0]
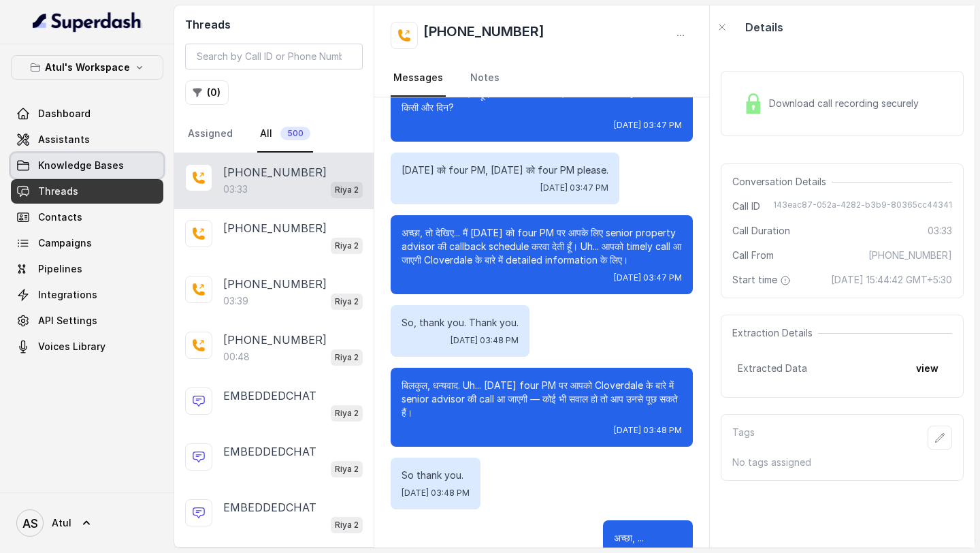
click at [80, 166] on span "Knowledge Bases" at bounding box center [81, 166] width 86 height 14
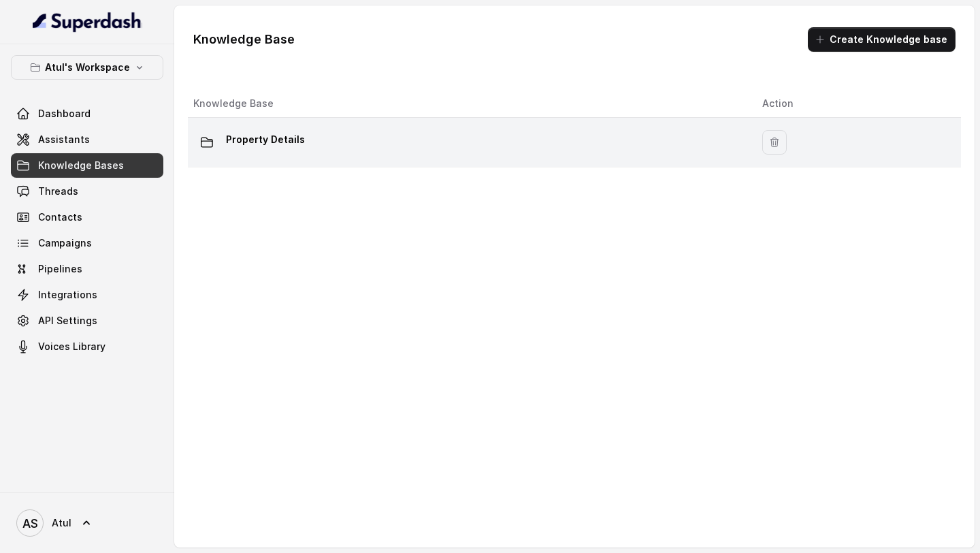
click at [374, 143] on div "Property Details" at bounding box center [466, 142] width 547 height 27
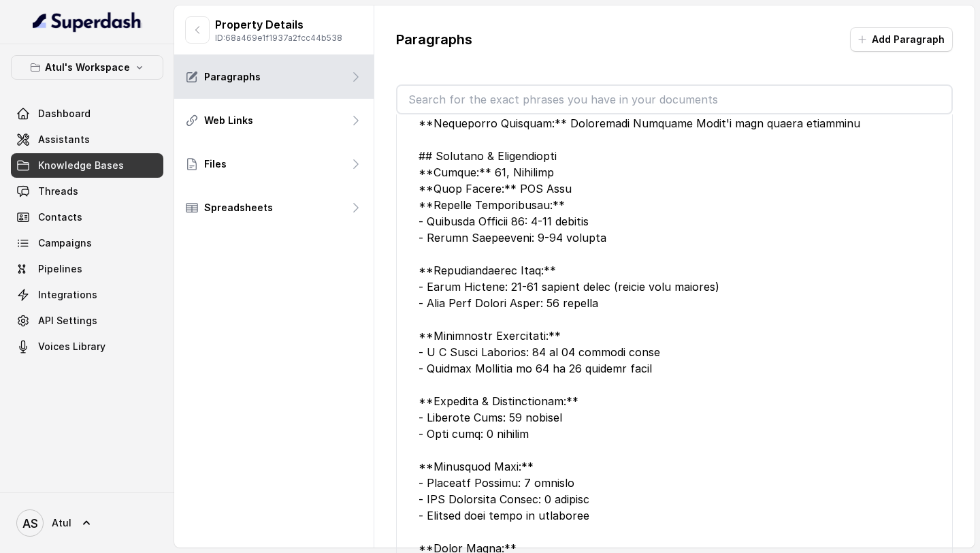
scroll to position [2350, 0]
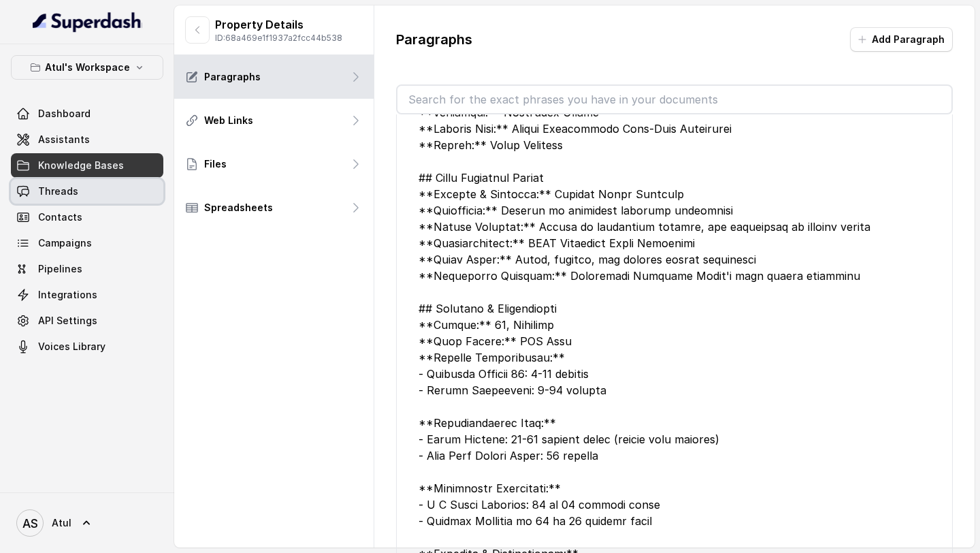
click at [118, 194] on link "Threads" at bounding box center [87, 191] width 153 height 25
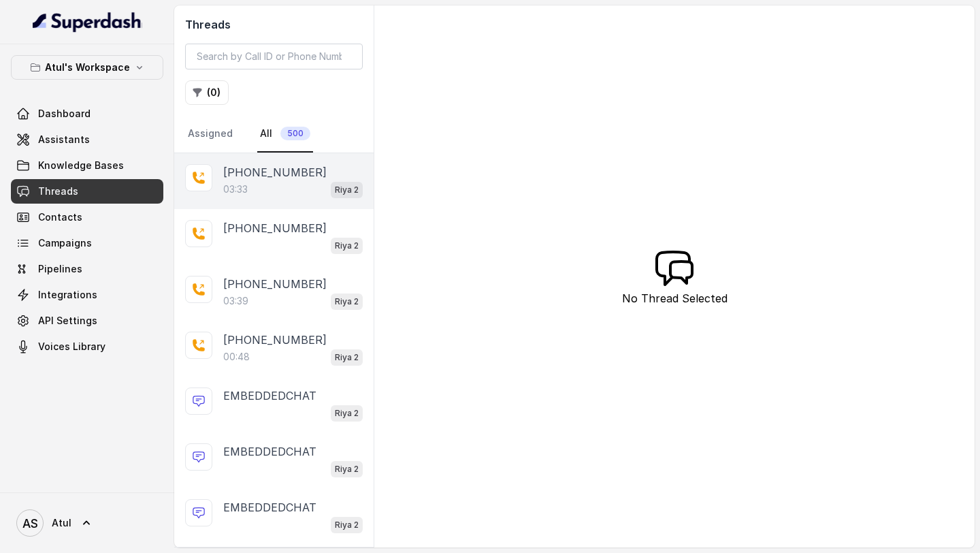
click at [244, 172] on p "[PHONE_NUMBER]" at bounding box center [274, 172] width 103 height 16
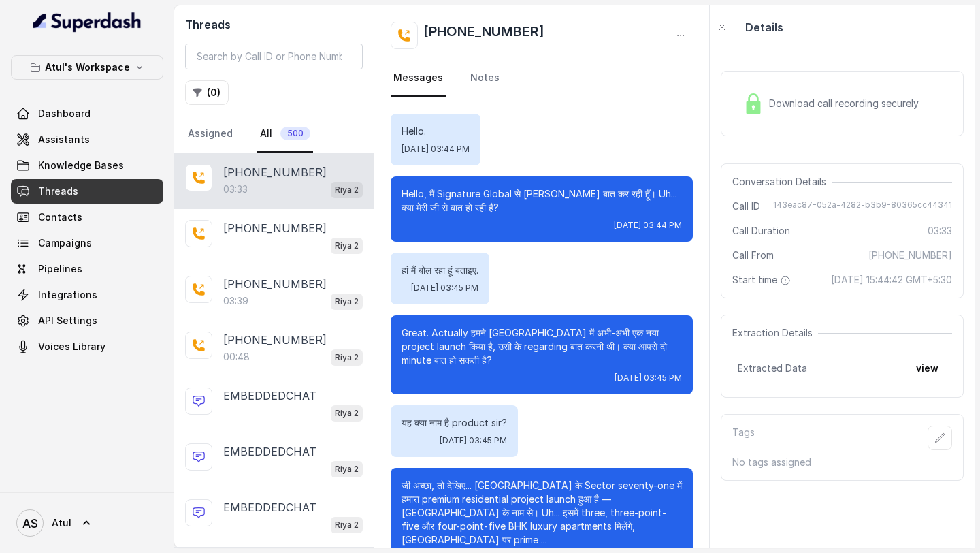
scroll to position [1819, 0]
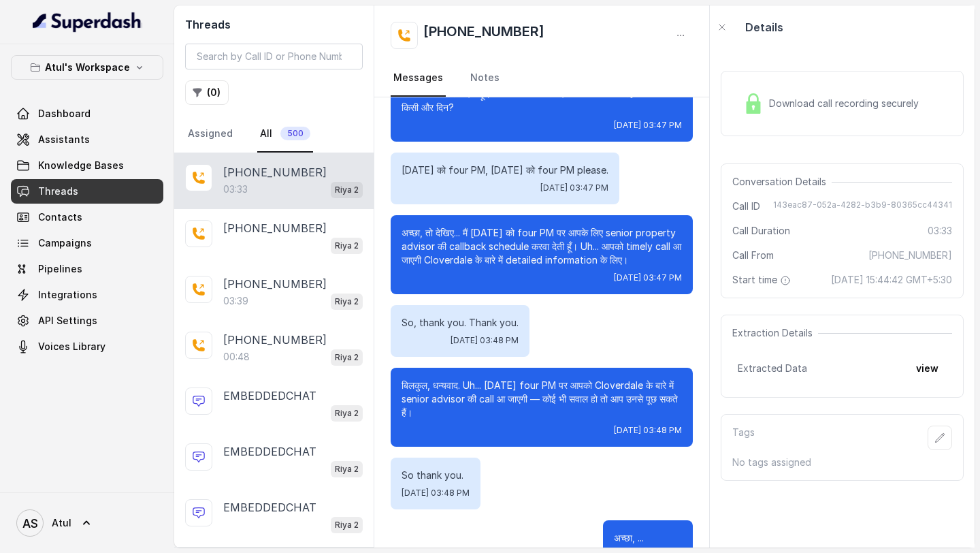
click at [777, 123] on div "Download call recording securely" at bounding box center [842, 103] width 243 height 65
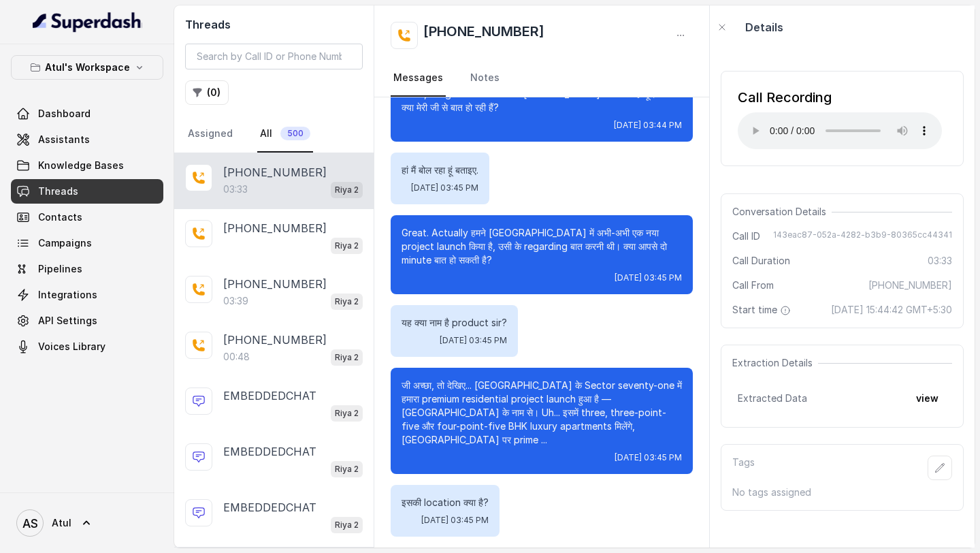
scroll to position [184, 0]
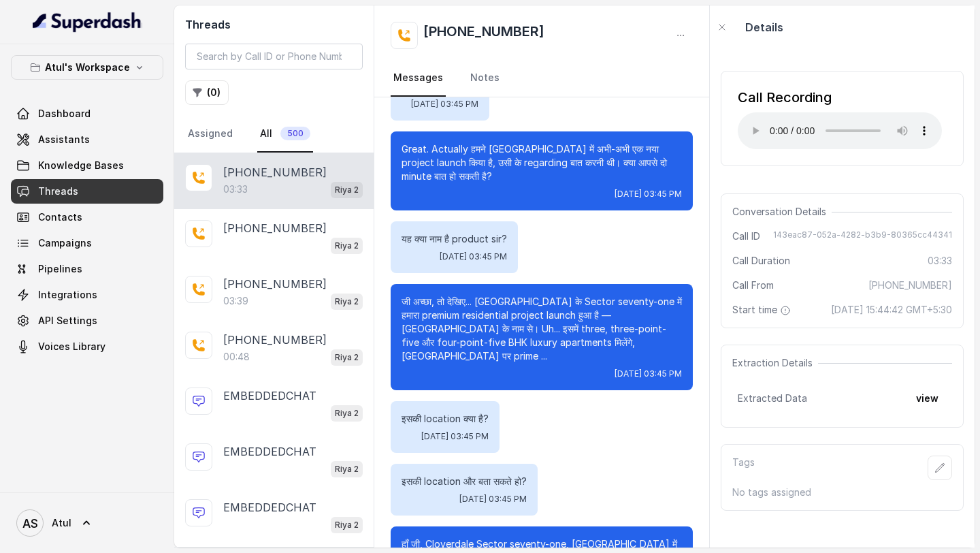
click at [421, 194] on p "जी अच्छा, तो देखिए... [GEOGRAPHIC_DATA] के Sector seventy-one में हमारा premium…" at bounding box center [542, 329] width 281 height 68
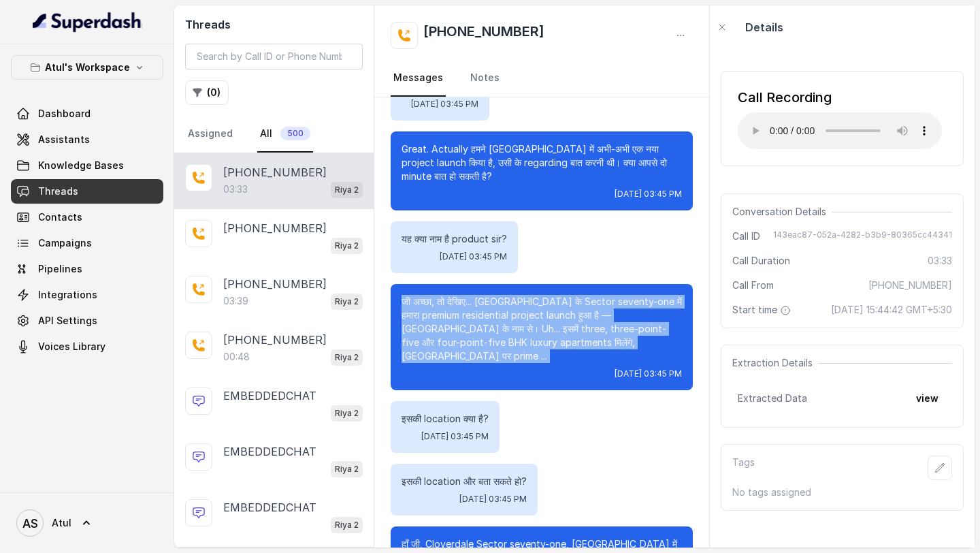
click at [421, 194] on p "जी अच्छा, तो देखिए... [GEOGRAPHIC_DATA] के Sector seventy-one में हमारा premium…" at bounding box center [542, 329] width 281 height 68
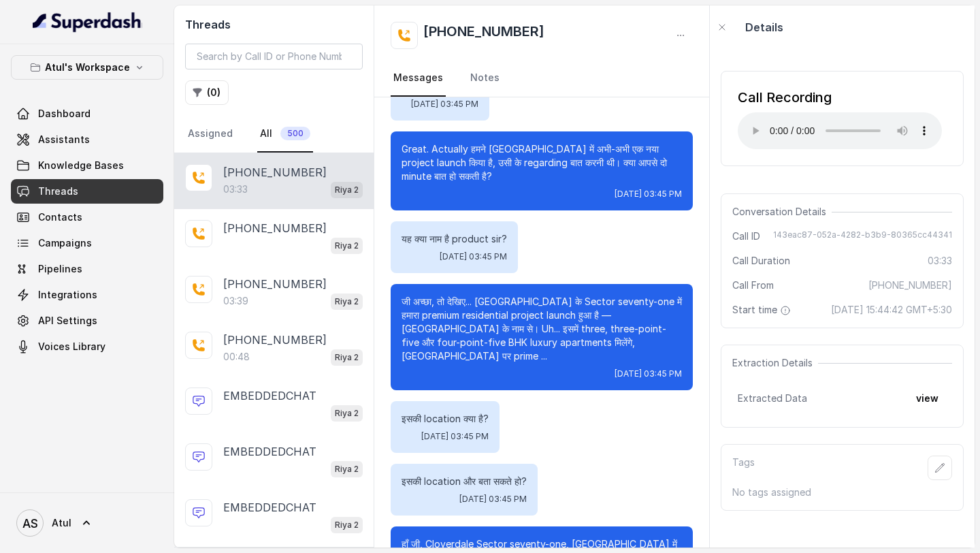
click at [496, 194] on p "जी अच्छा, तो देखिए... [GEOGRAPHIC_DATA] के Sector seventy-one में हमारा premium…" at bounding box center [542, 329] width 281 height 68
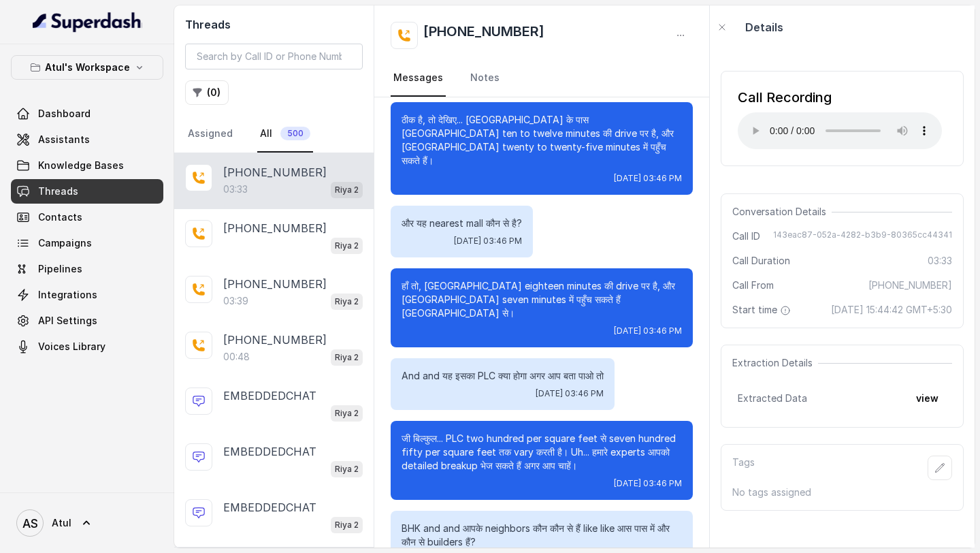
scroll to position [1702, 0]
